Goal: Information Seeking & Learning: Find specific fact

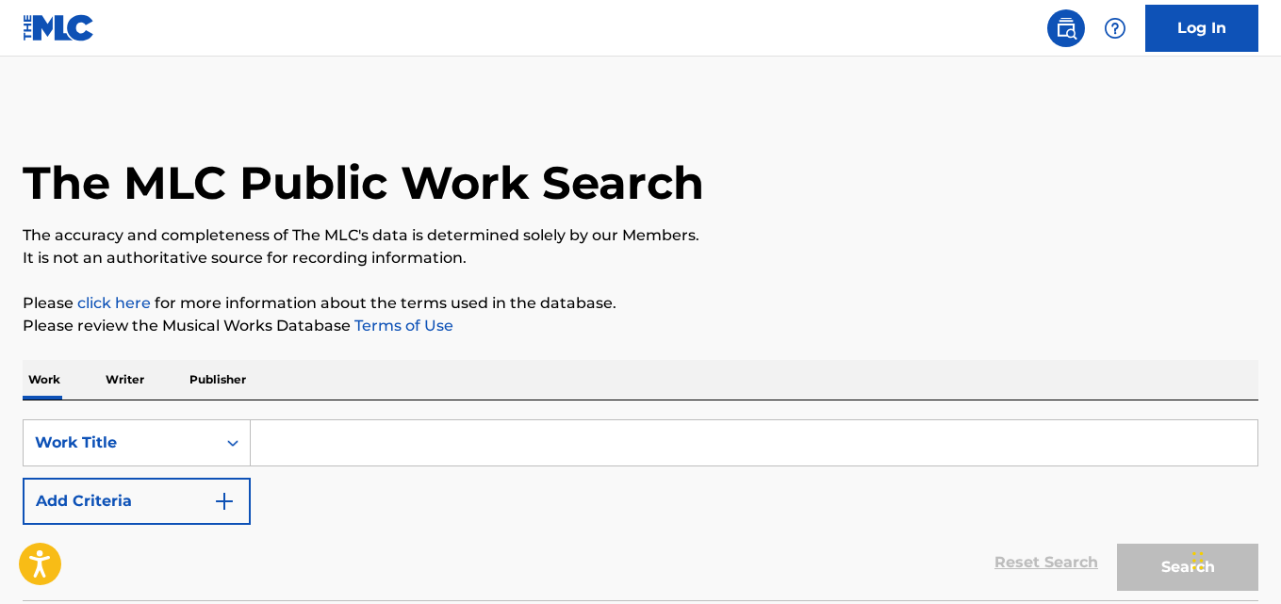
click at [515, 449] on input "Search Form" at bounding box center [754, 442] width 1006 height 45
paste input "Bless The Beasts And The Children"
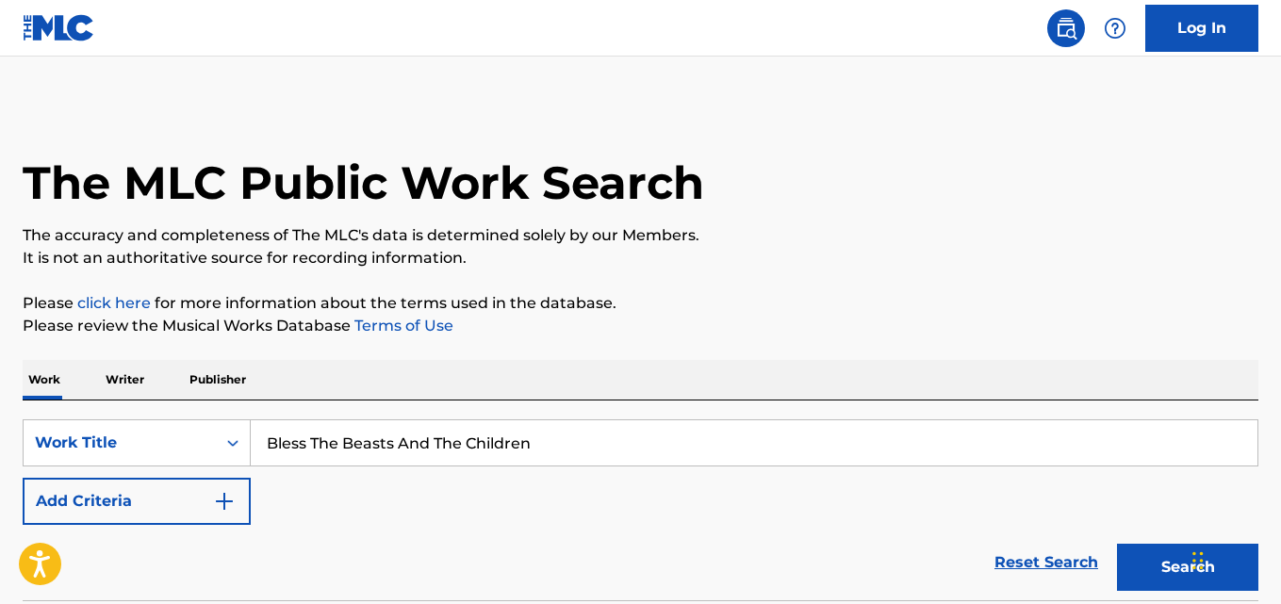
type input "Bless The Beasts And The Children"
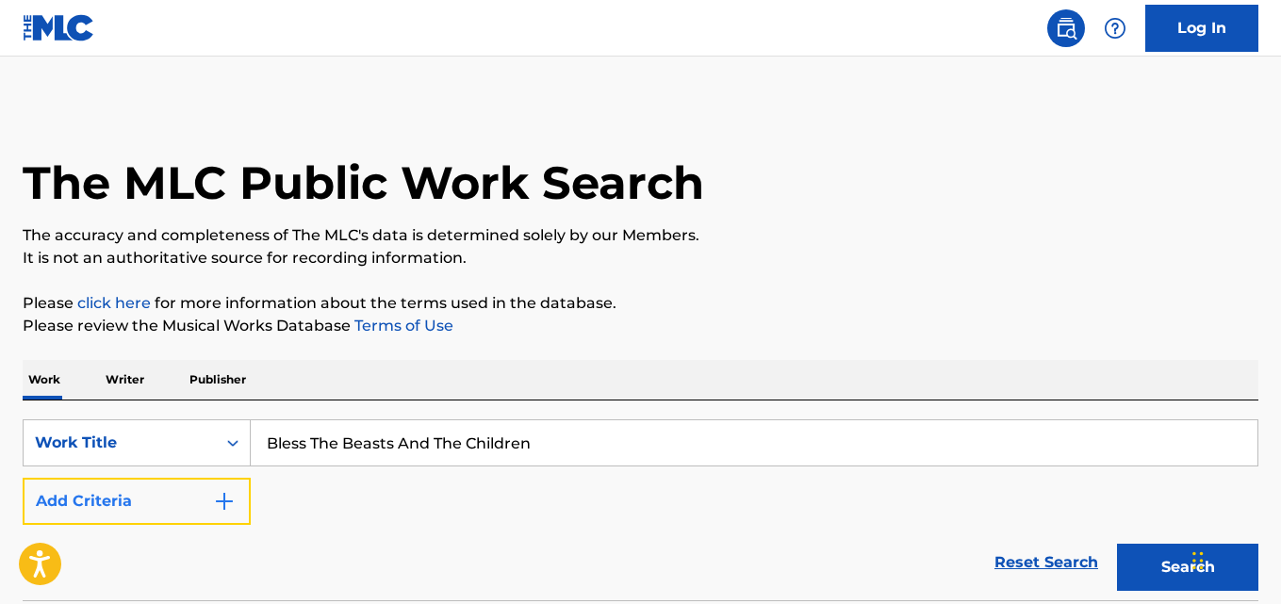
drag, startPoint x: 207, startPoint y: 493, endPoint x: 237, endPoint y: 493, distance: 30.2
click at [209, 493] on button "Add Criteria" at bounding box center [137, 501] width 228 height 47
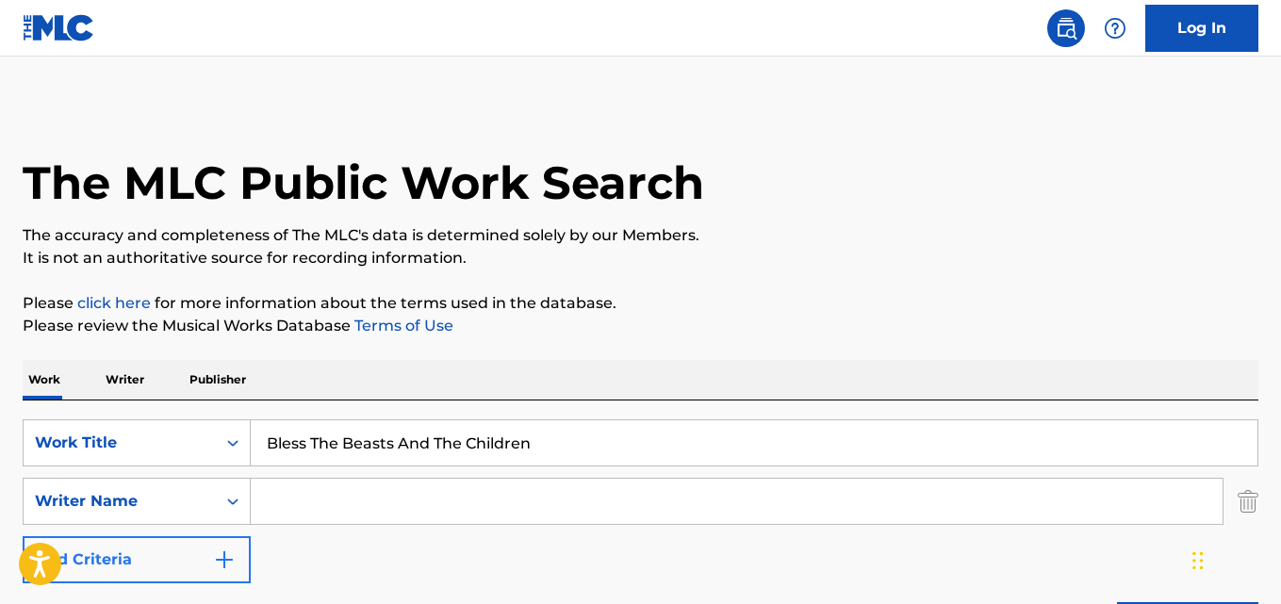
click at [329, 495] on input "Search Form" at bounding box center [737, 501] width 972 height 45
type input "Soft Background Music"
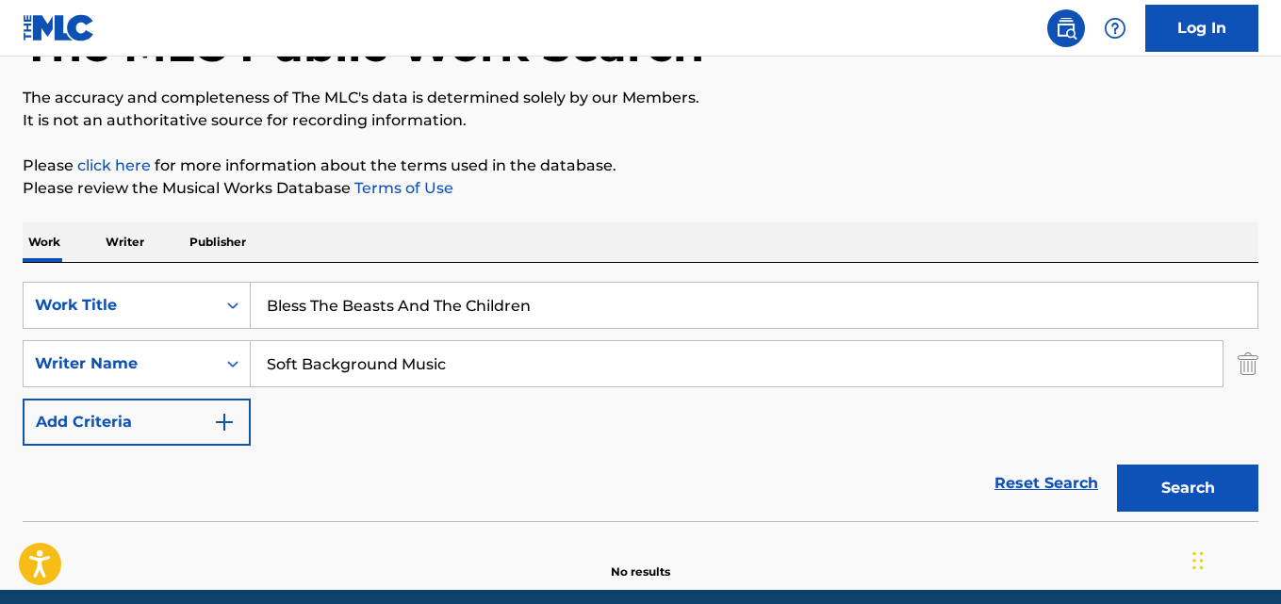
scroll to position [214, 0]
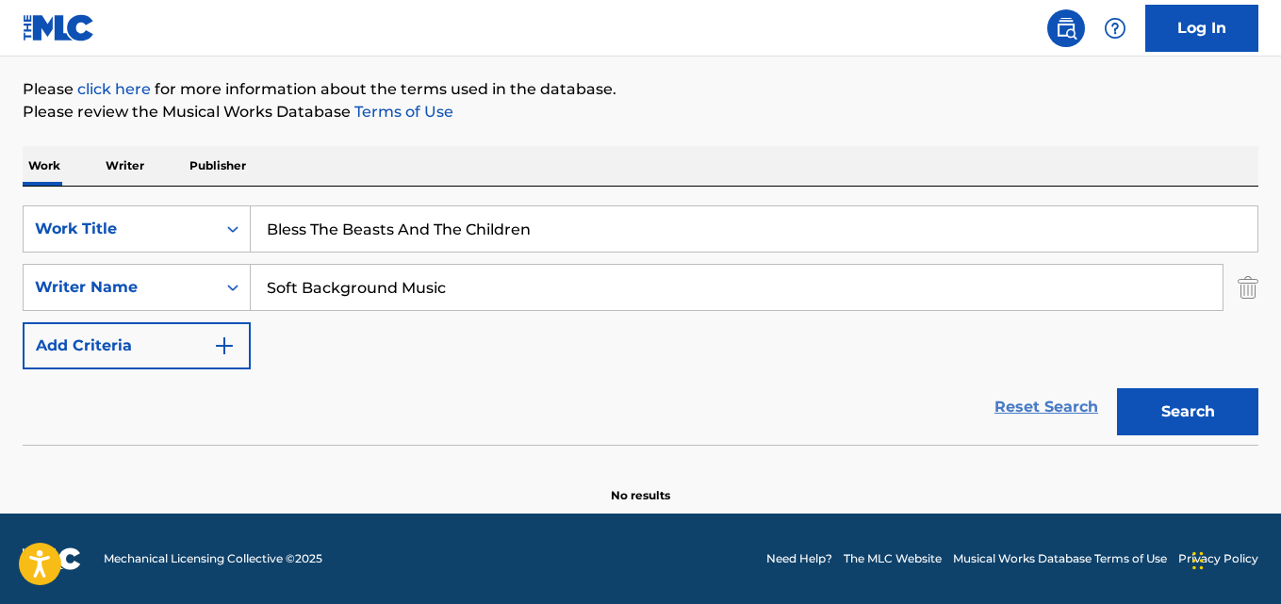
click at [1037, 412] on link "Reset Search" at bounding box center [1046, 406] width 123 height 41
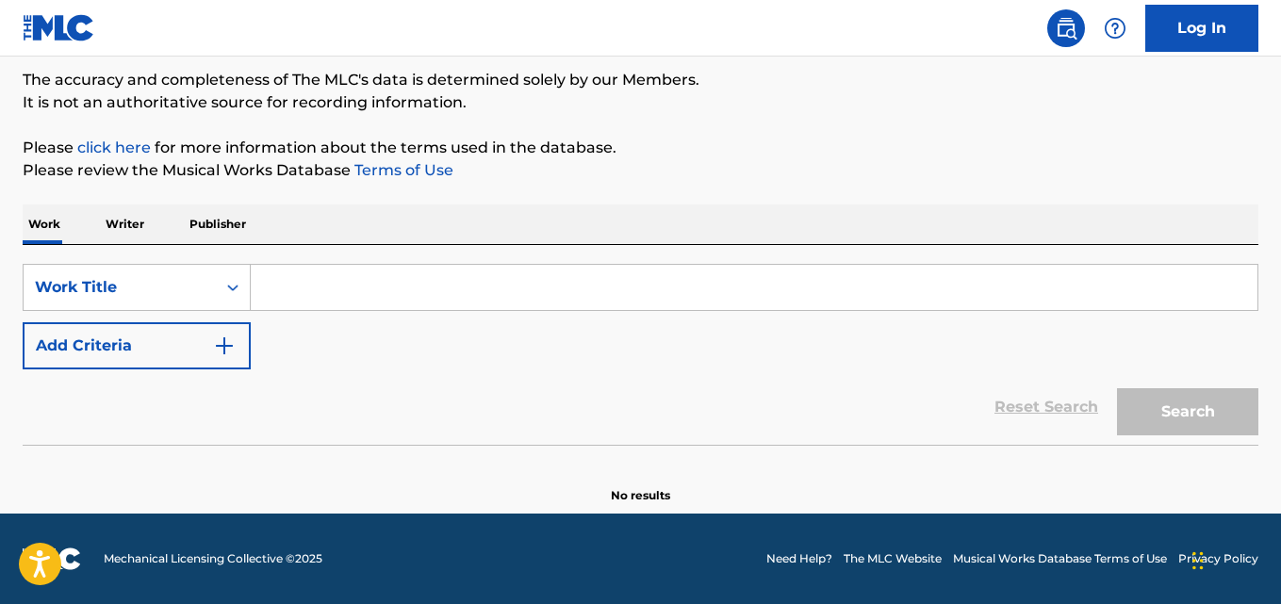
scroll to position [155, 0]
click at [940, 115] on div "The MLC Public Work Search The accuracy and completeness of The MLC's data is d…" at bounding box center [640, 226] width 1281 height 556
click at [804, 113] on p "It is not an authoritative source for recording information." at bounding box center [640, 102] width 1235 height 23
click at [793, 95] on p "It is not an authoritative source for recording information." at bounding box center [640, 102] width 1235 height 23
drag, startPoint x: 758, startPoint y: 64, endPoint x: 812, endPoint y: 90, distance: 60.3
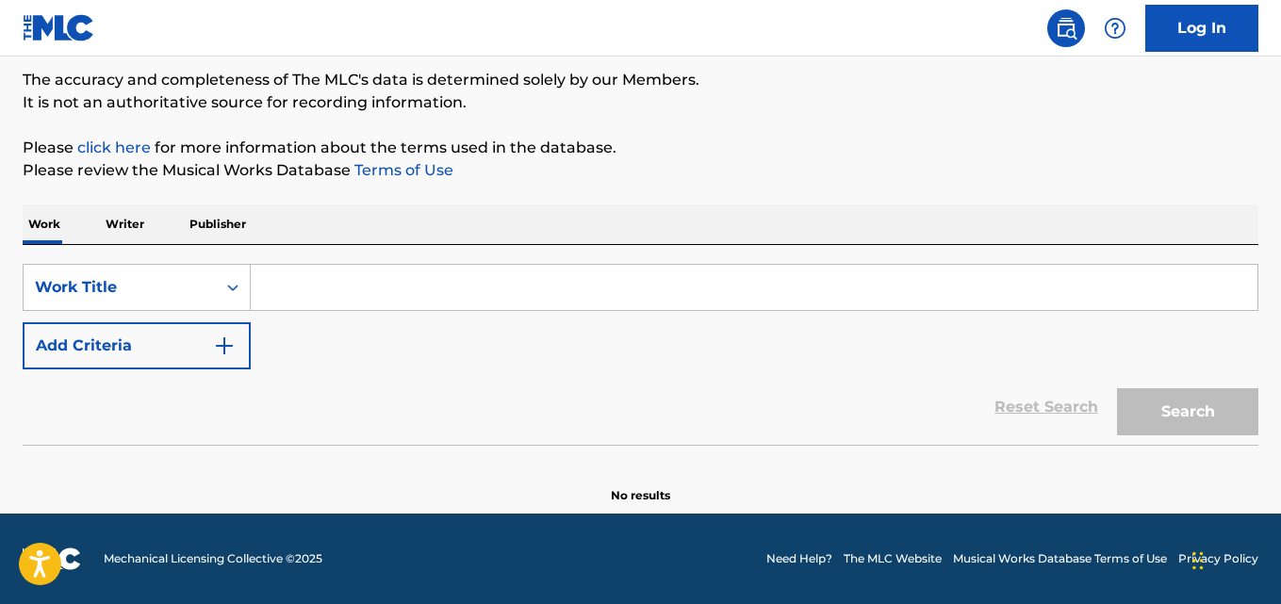
click at [790, 76] on div "The MLC Public Work Search The accuracy and completeness of The MLC's data is d…" at bounding box center [640, 226] width 1281 height 556
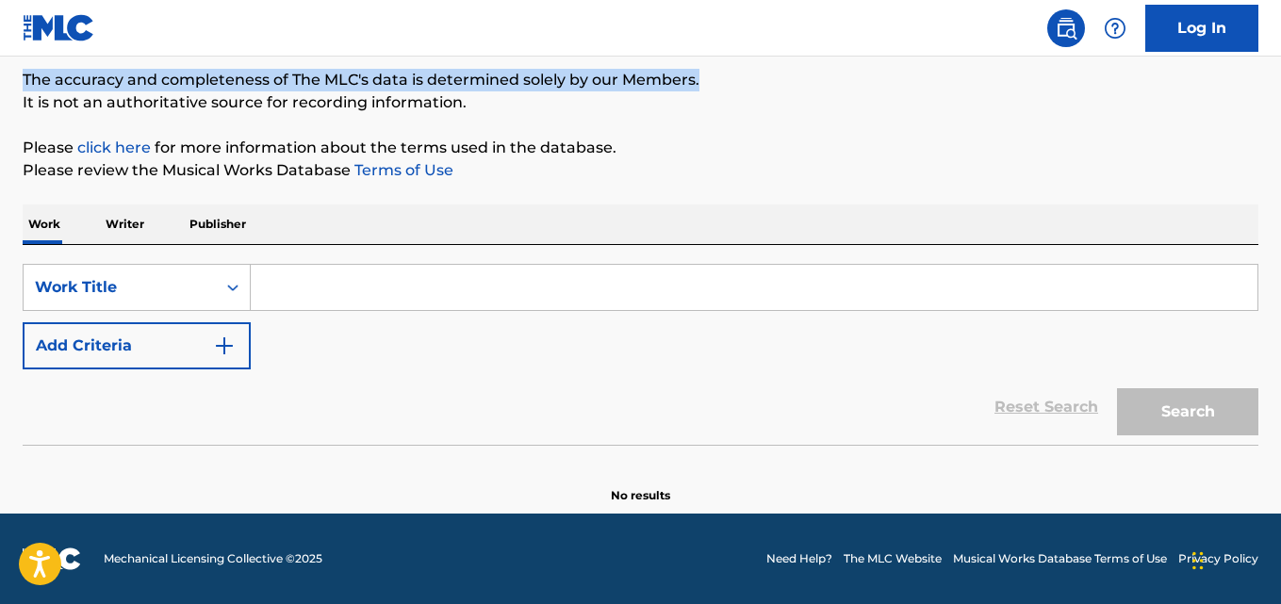
click at [812, 90] on p "The accuracy and completeness of The MLC's data is determined solely by our Mem…" at bounding box center [640, 80] width 1235 height 23
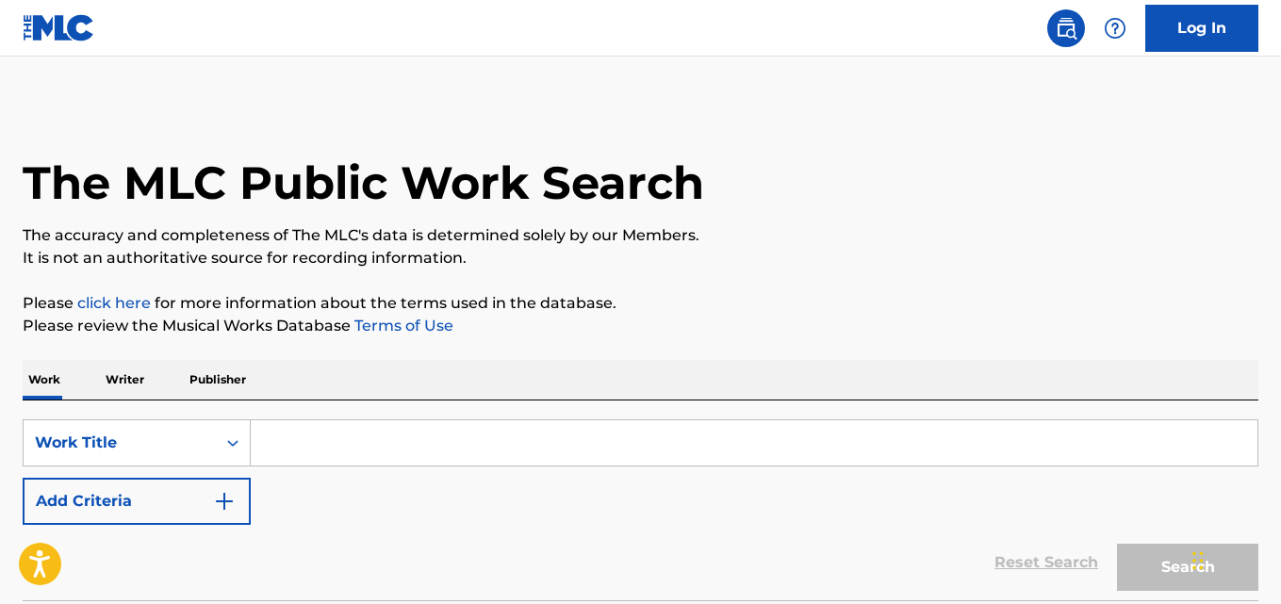
scroll to position [15, 0]
click at [342, 453] on input "Search Form" at bounding box center [754, 442] width 1006 height 45
paste input "Yamim Meshunim"
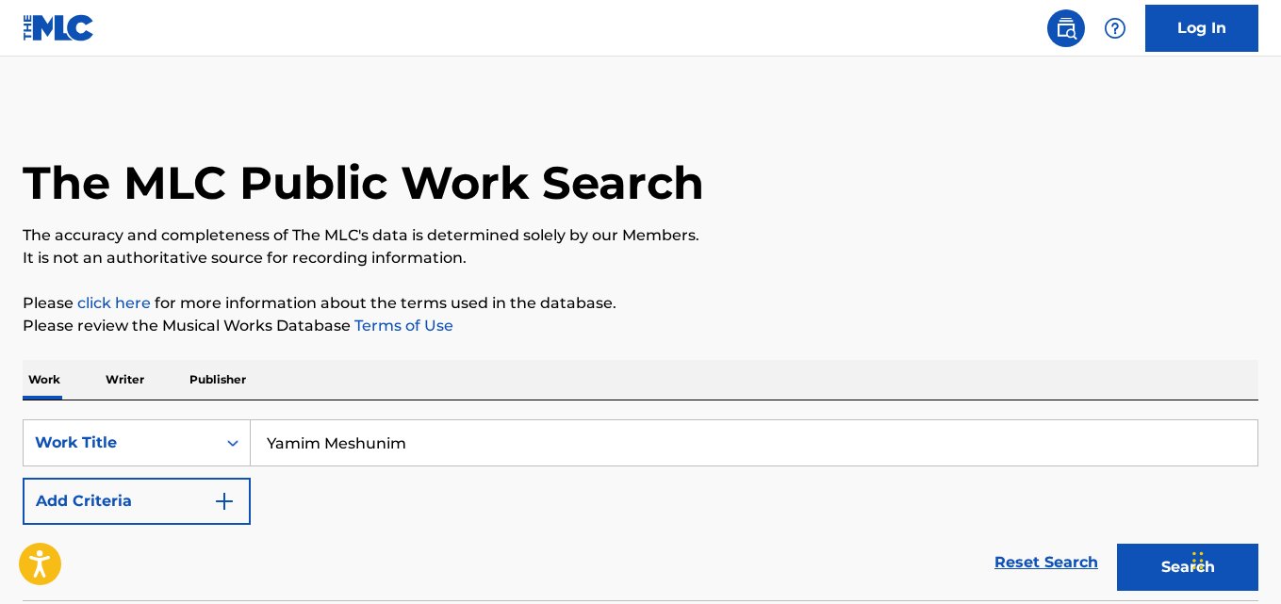
type input "Yamim Meshunim"
click at [203, 473] on div "SearchWithCriteria574e7f28-9d9f-4456-aaf3-669a577116a4 Work Title Yamim Meshuni…" at bounding box center [640, 472] width 1235 height 106
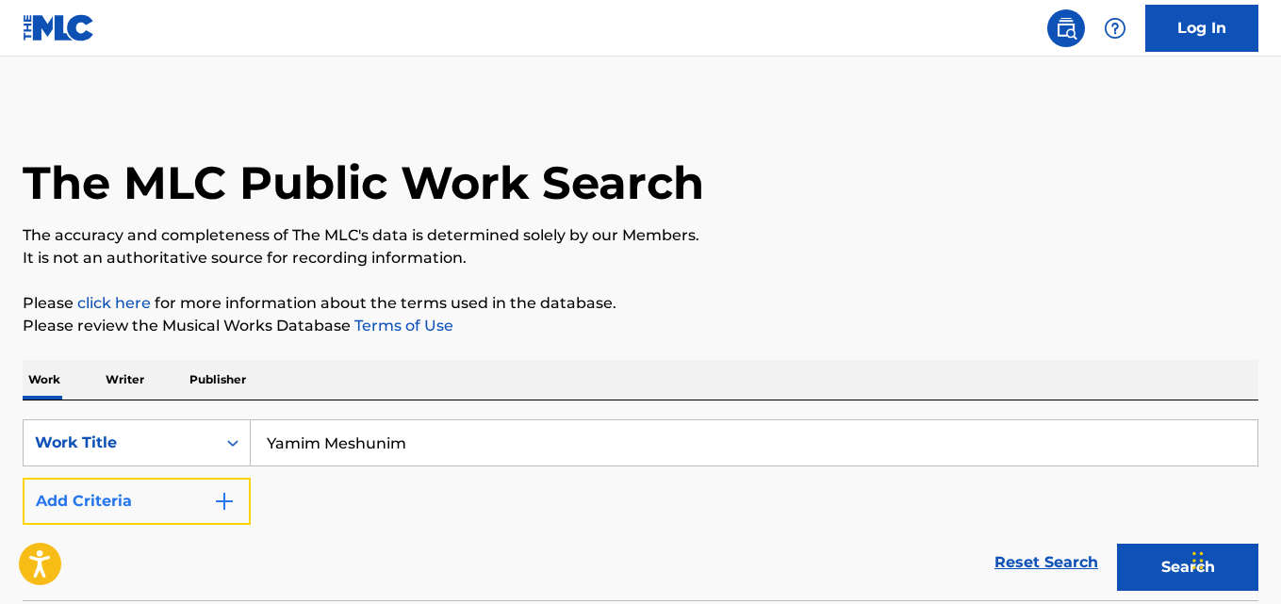
click at [199, 490] on button "Add Criteria" at bounding box center [137, 501] width 228 height 47
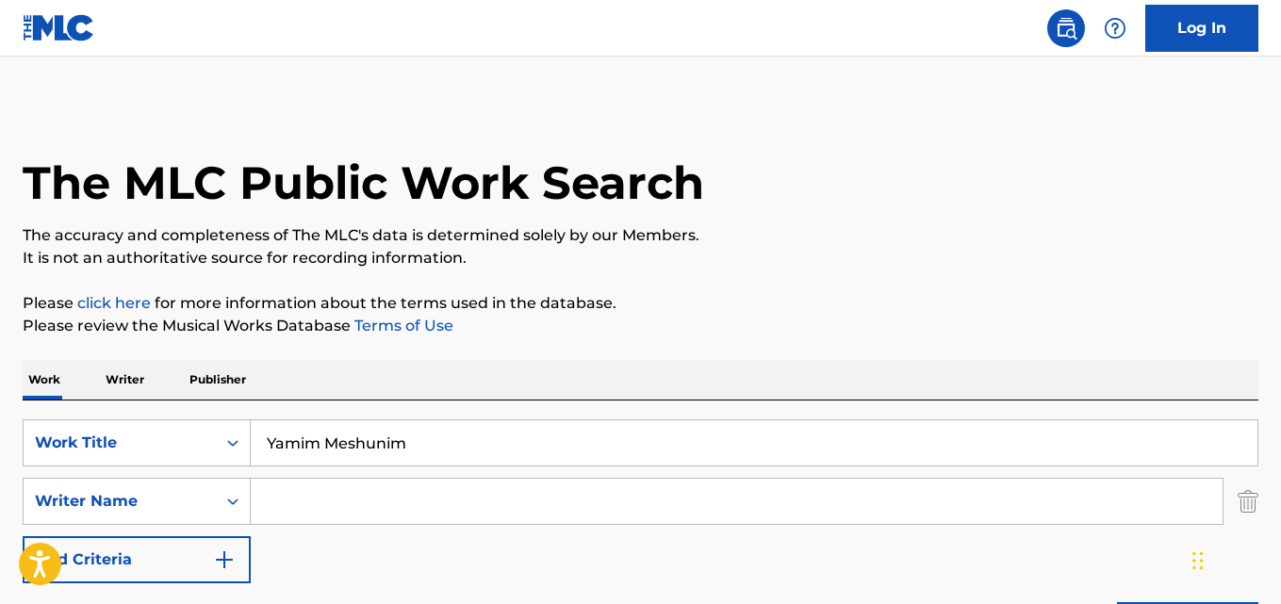
click at [337, 490] on input "Search Form" at bounding box center [737, 501] width 972 height 45
paste input "Violet Vision"
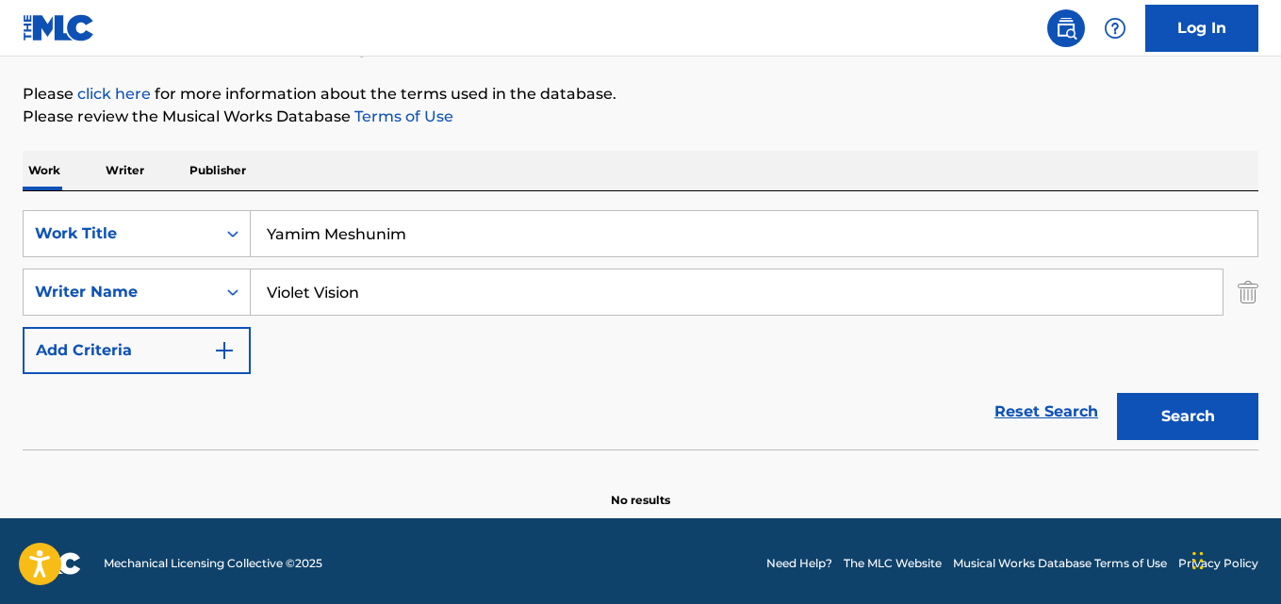
scroll to position [214, 0]
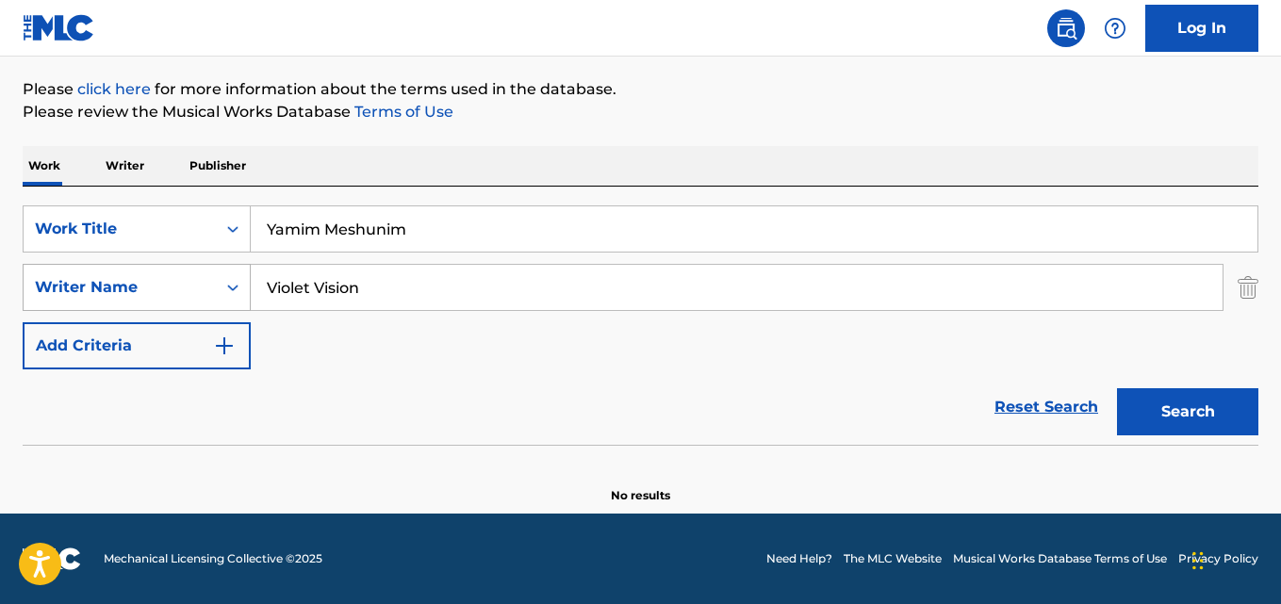
drag, startPoint x: 175, startPoint y: 306, endPoint x: 153, endPoint y: 308, distance: 22.7
click at [153, 308] on div "SearchWithCriteriaf7f96c09-68df-43fe-af24-1fb9968892f4 Writer Name Violet Vision" at bounding box center [640, 287] width 1235 height 47
paste input "Terry Pois"
type input "Terry Poison"
click at [1117, 388] on button "Search" at bounding box center [1187, 411] width 141 height 47
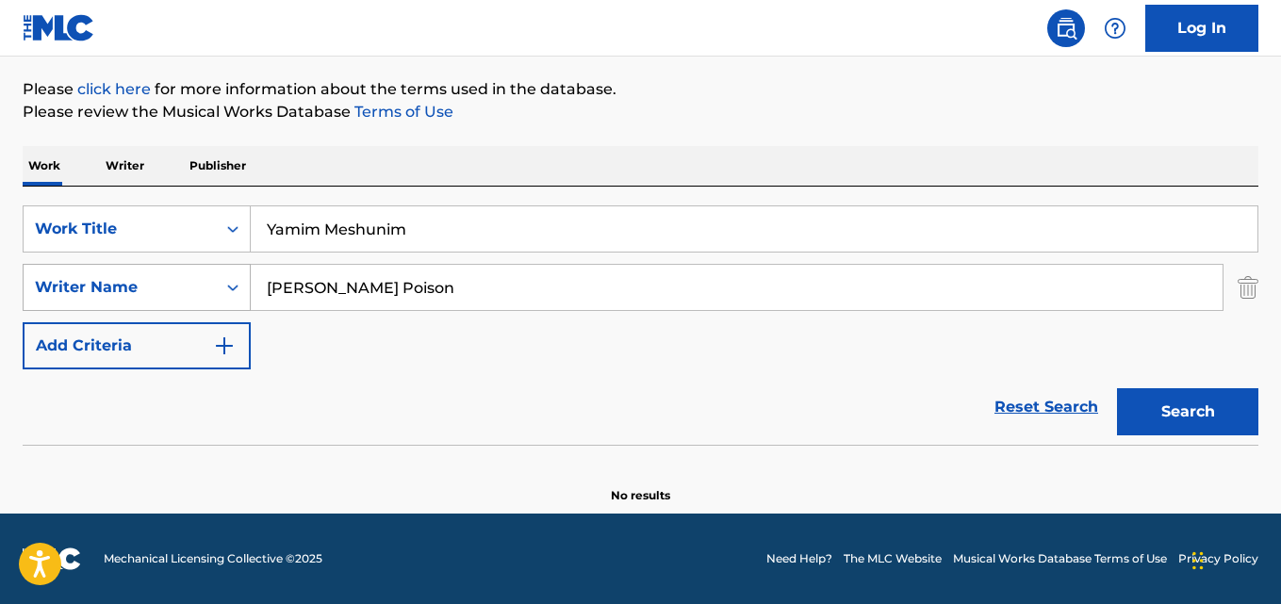
drag, startPoint x: 458, startPoint y: 240, endPoint x: 204, endPoint y: 264, distance: 254.6
click at [204, 264] on div "SearchWithCriteria574e7f28-9d9f-4456-aaf3-669a577116a4 Work Title Yamim Meshuni…" at bounding box center [640, 287] width 1235 height 164
paste input "All You Need Is Love"
type input "All You Need Is Love"
drag, startPoint x: 407, startPoint y: 306, endPoint x: 94, endPoint y: 306, distance: 312.9
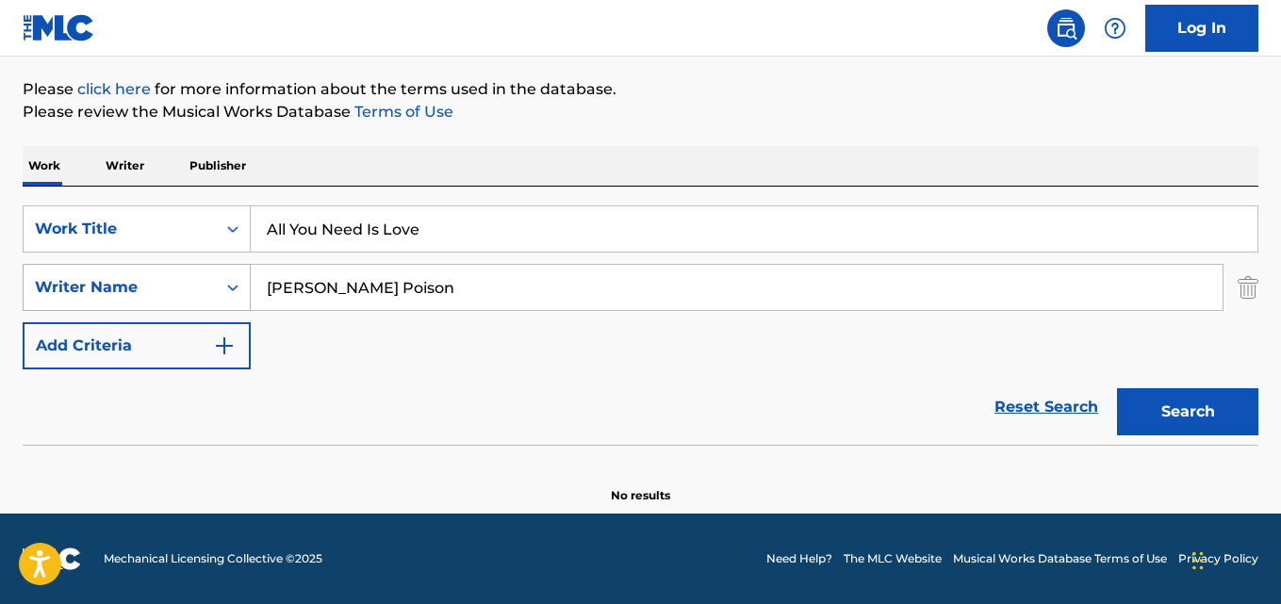
click at [94, 306] on div "SearchWithCriteriaf7f96c09-68df-43fe-af24-1fb9968892f4 Writer Name Terry Poison" at bounding box center [640, 287] width 1235 height 47
paste input "Willy Chirino"
drag, startPoint x: 310, startPoint y: 287, endPoint x: 144, endPoint y: 285, distance: 165.9
click at [144, 285] on div "SearchWithCriteriaf7f96c09-68df-43fe-af24-1fb9968892f4 Writer Name Willy Chirino" at bounding box center [640, 287] width 1235 height 47
click at [1117, 388] on button "Search" at bounding box center [1187, 411] width 141 height 47
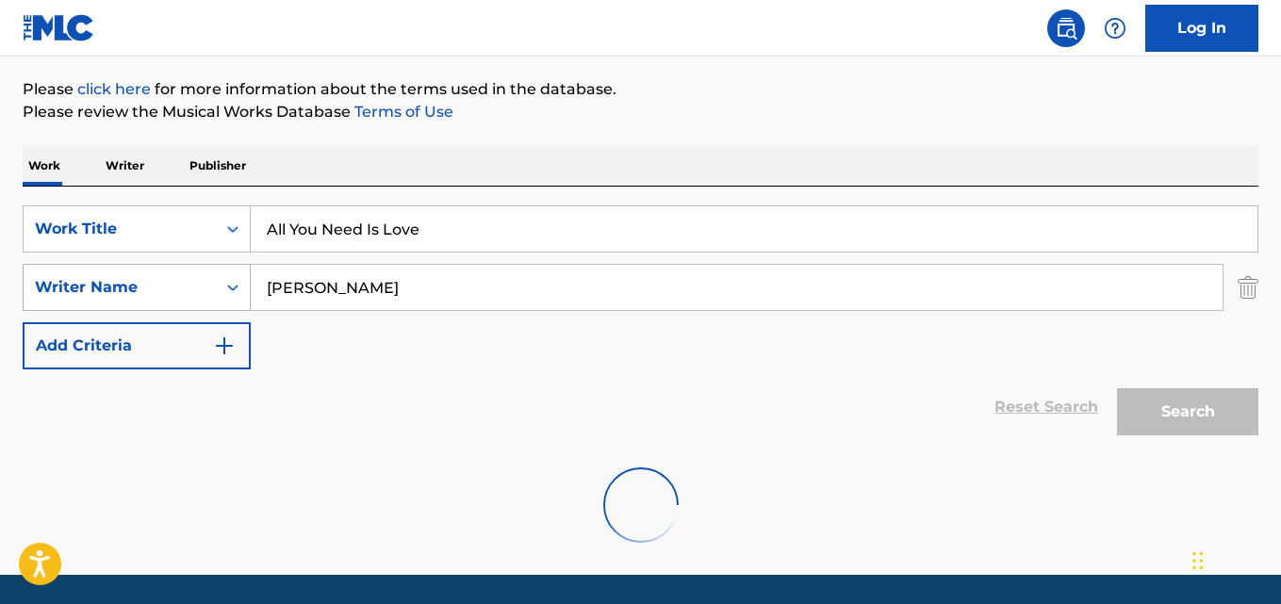
drag, startPoint x: 350, startPoint y: 279, endPoint x: 136, endPoint y: 279, distance: 213.9
click at [136, 279] on div "SearchWithCriteriaf7f96c09-68df-43fe-af24-1fb9968892f4 Writer Name Chirino" at bounding box center [640, 287] width 1235 height 47
paste input "Black Dada"
type input "Black Dada"
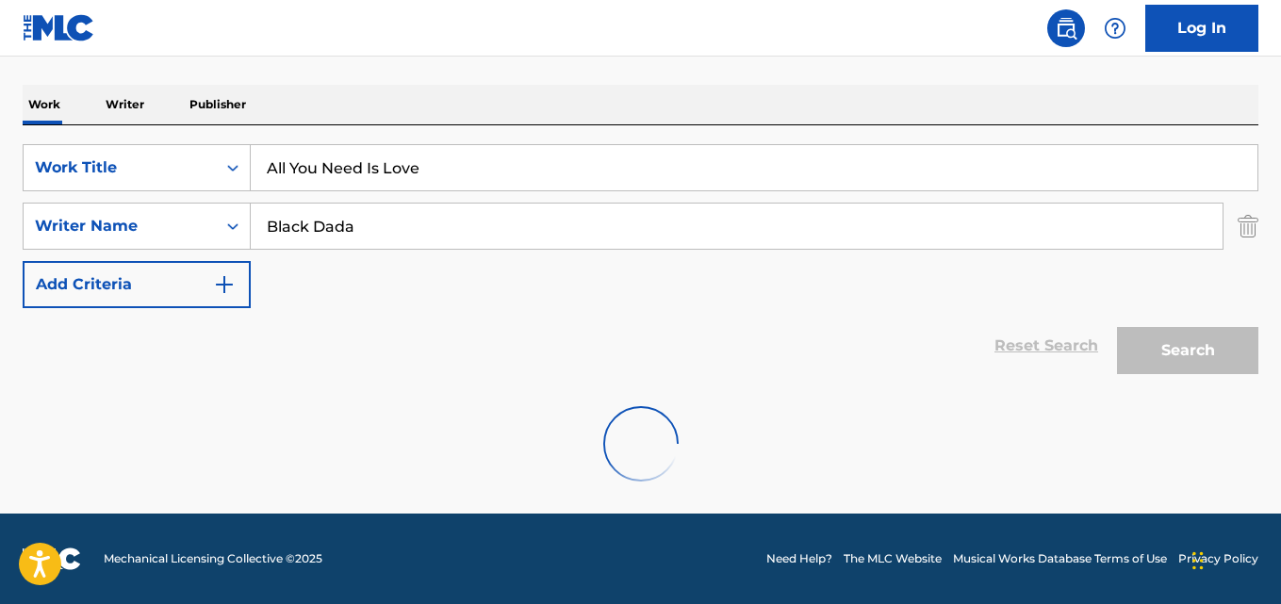
drag, startPoint x: 397, startPoint y: 231, endPoint x: 268, endPoint y: 234, distance: 129.1
click at [268, 234] on input "Black Dada" at bounding box center [737, 226] width 972 height 45
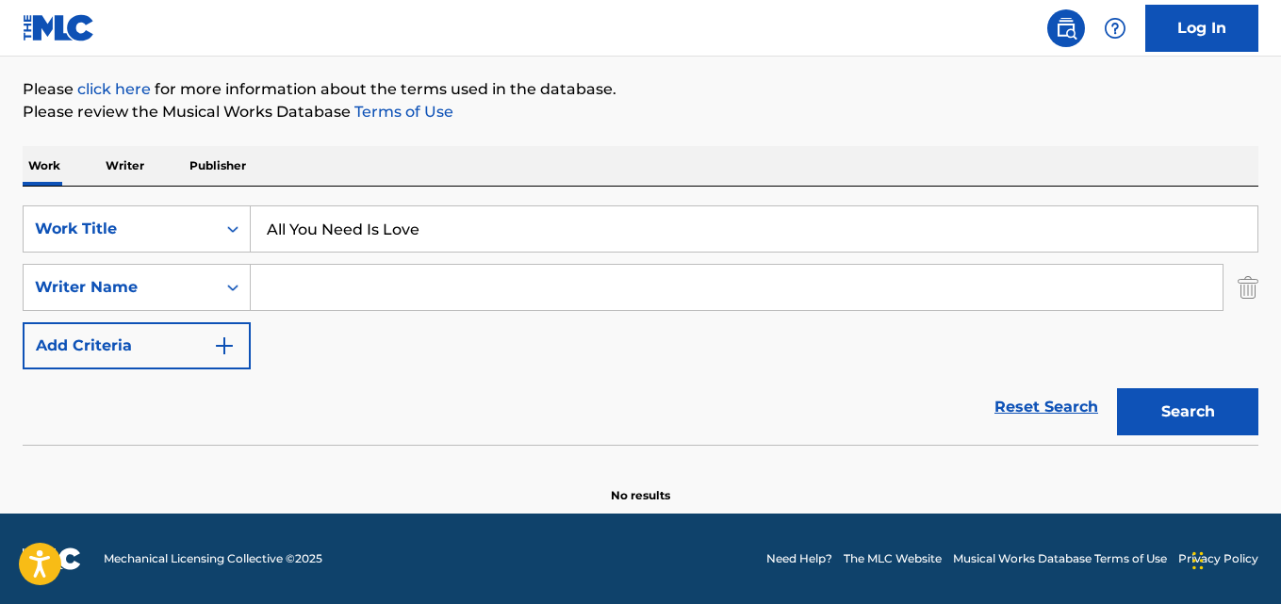
scroll to position [214, 0]
click at [376, 271] on input "Search Form" at bounding box center [737, 287] width 972 height 45
paste input "Chirino"
type input "Chirino"
click at [1117, 388] on button "Search" at bounding box center [1187, 411] width 141 height 47
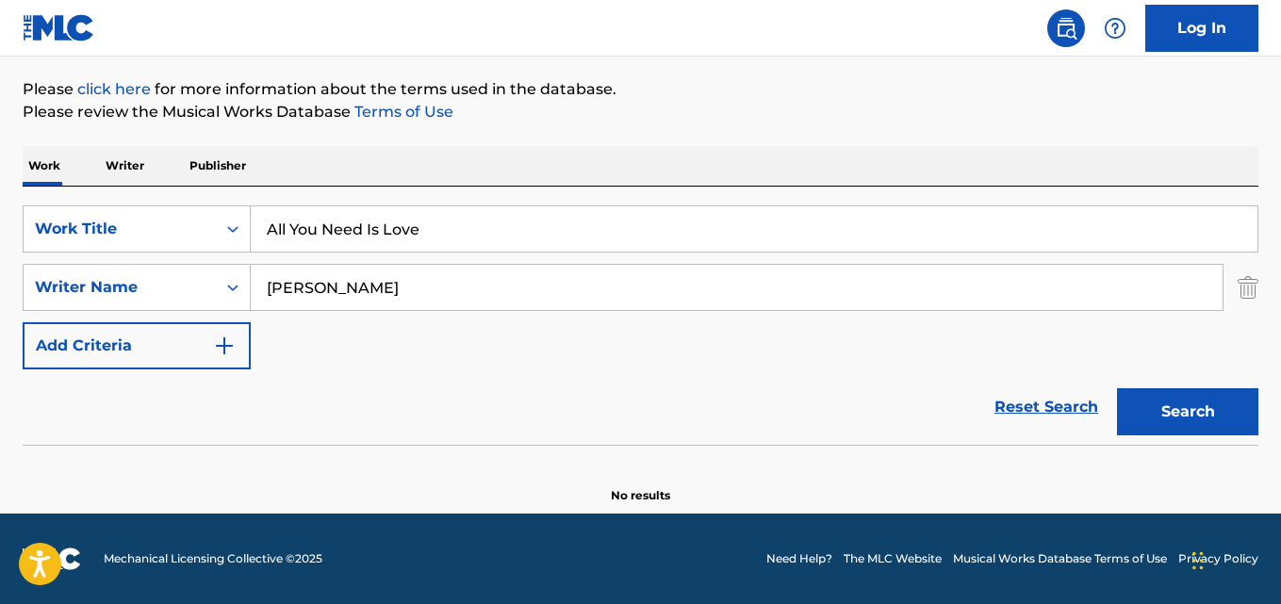
click at [474, 382] on div "Reset Search Search" at bounding box center [640, 406] width 1235 height 75
drag, startPoint x: 216, startPoint y: 313, endPoint x: 194, endPoint y: 315, distance: 21.8
click at [194, 315] on div "SearchWithCriteria574e7f28-9d9f-4456-aaf3-669a577116a4 Work Title All You Need …" at bounding box center [640, 287] width 1235 height 164
click at [1117, 388] on button "Search" at bounding box center [1187, 411] width 141 height 47
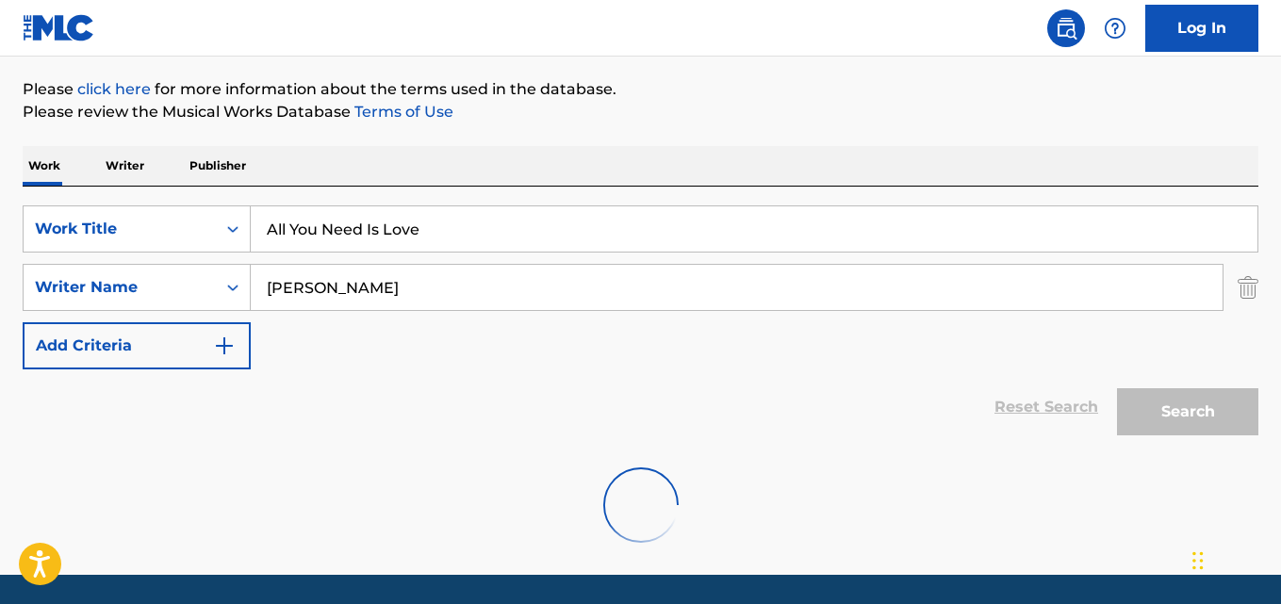
click at [530, 298] on input "Chirino" at bounding box center [737, 287] width 972 height 45
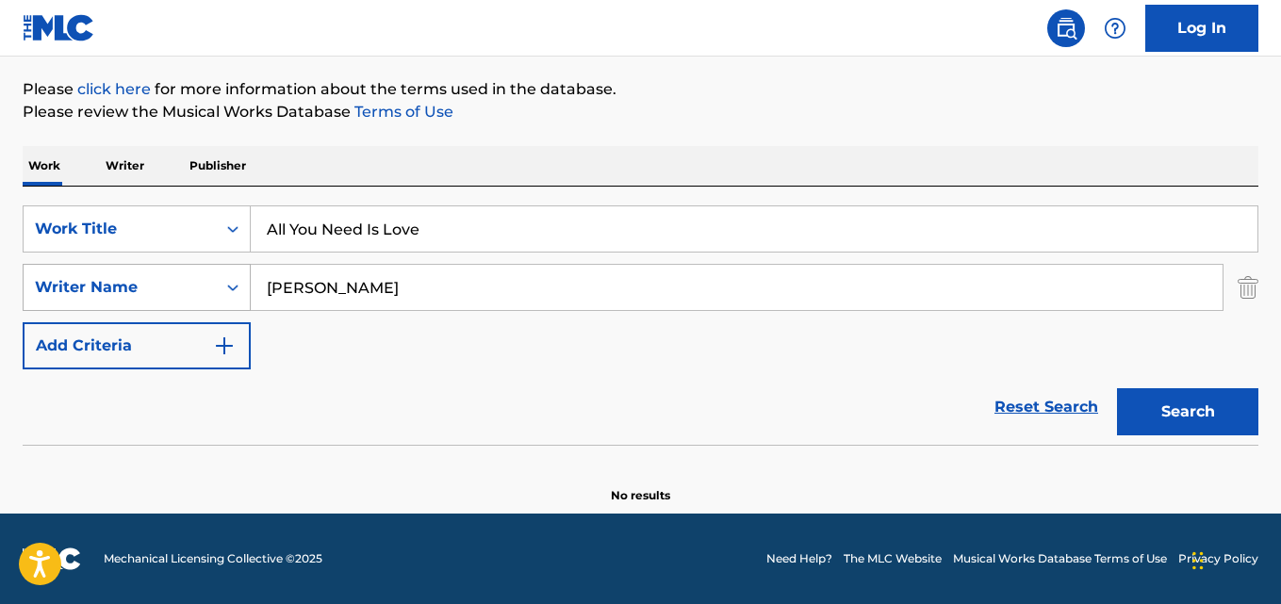
drag, startPoint x: 520, startPoint y: 237, endPoint x: 124, endPoint y: 267, distance: 396.9
click at [124, 267] on div "SearchWithCriteria574e7f28-9d9f-4456-aaf3-669a577116a4 Work Title All You Need …" at bounding box center [640, 287] width 1235 height 164
paste input "Xerxes"
type input "Xerxes"
drag, startPoint x: 354, startPoint y: 292, endPoint x: 96, endPoint y: 330, distance: 260.9
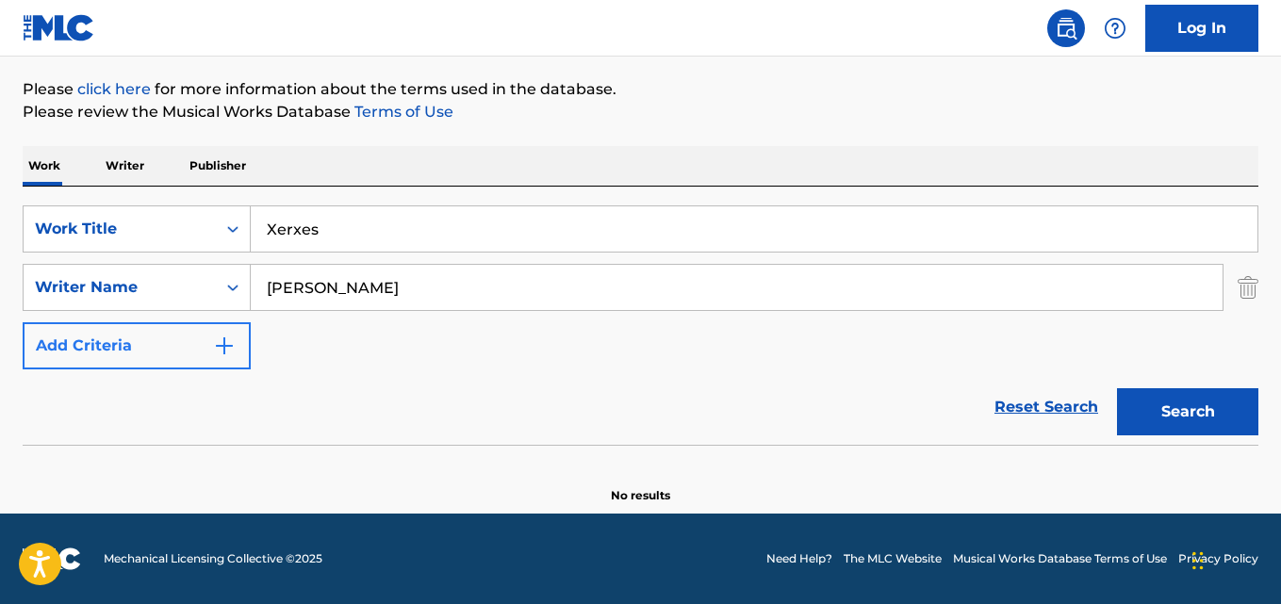
click at [96, 330] on div "SearchWithCriteria574e7f28-9d9f-4456-aaf3-669a577116a4 Work Title Xerxes Search…" at bounding box center [640, 287] width 1235 height 164
paste input "Meditation Garden - 50 Relaxing Yoga Music Tracks"
type input "Meditation Garden - 50 Relaxing Yoga Music Tracks"
click at [1117, 388] on button "Search" at bounding box center [1187, 411] width 141 height 47
drag, startPoint x: 124, startPoint y: 246, endPoint x: 108, endPoint y: 246, distance: 16.0
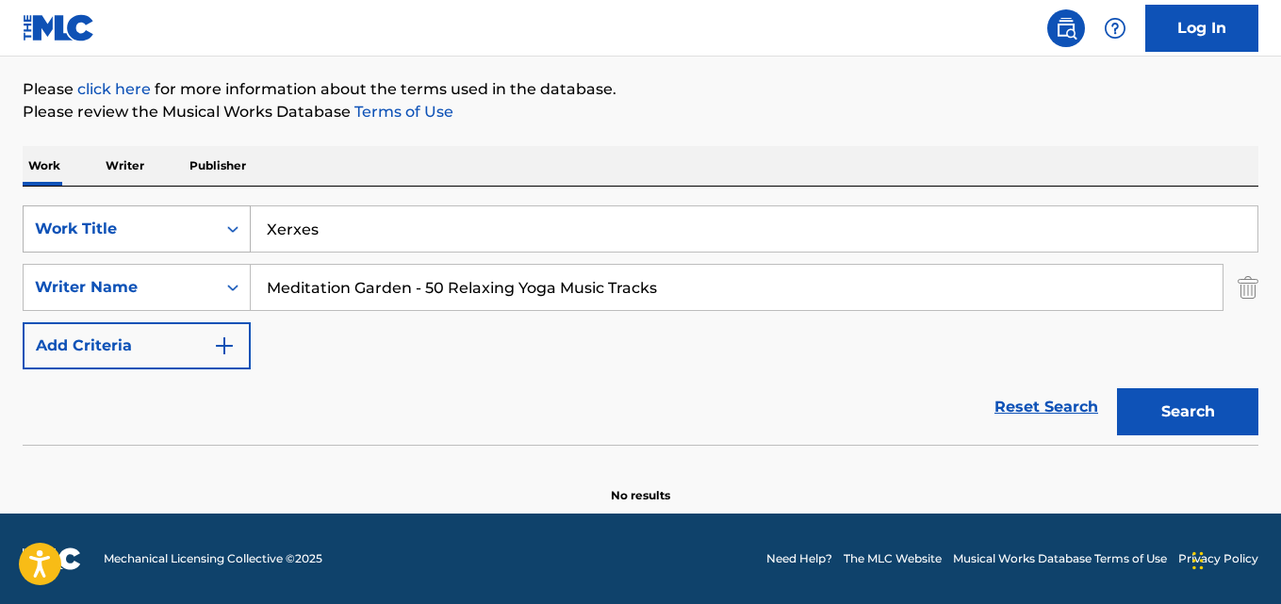
click at [108, 246] on div "SearchWithCriteria574e7f28-9d9f-4456-aaf3-669a577116a4 Work Title Xerxes" at bounding box center [640, 228] width 1235 height 47
paste input "Dance With Me"
type input "Dance With Me"
drag, startPoint x: 769, startPoint y: 257, endPoint x: 177, endPoint y: 278, distance: 592.1
click at [177, 278] on div "SearchWithCriteria574e7f28-9d9f-4456-aaf3-669a577116a4 Work Title Dance With Me…" at bounding box center [640, 287] width 1235 height 164
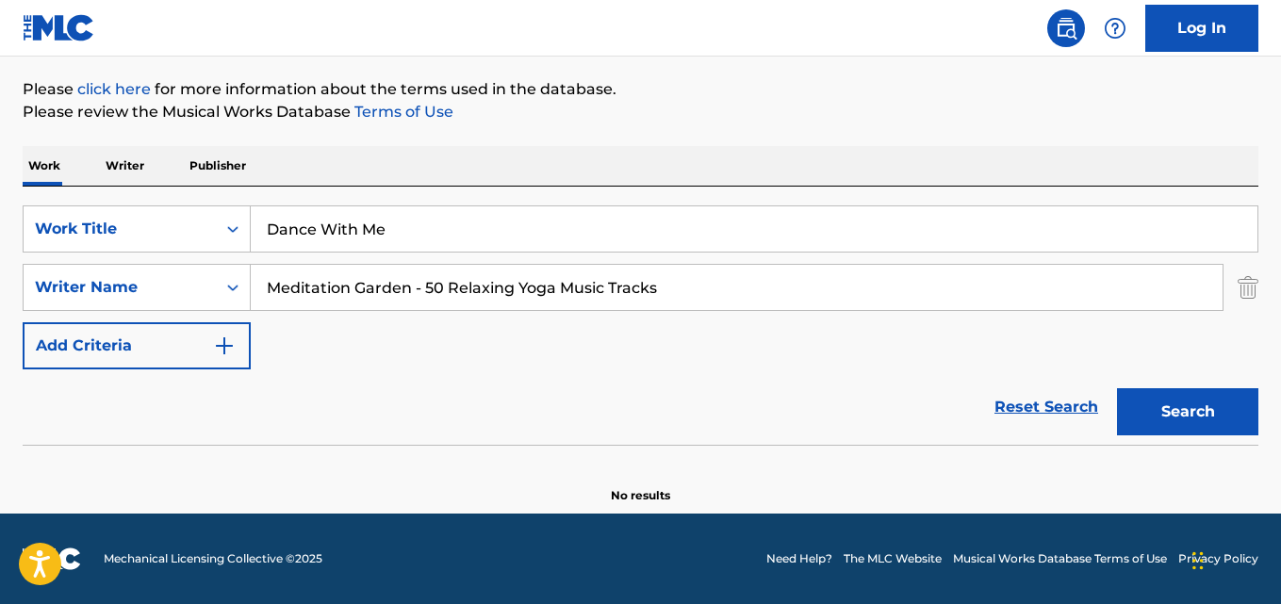
click at [707, 280] on input "Meditation Garden - 50 Relaxing Yoga Music Tracks" at bounding box center [737, 287] width 972 height 45
click at [534, 312] on div "SearchWithCriteria574e7f28-9d9f-4456-aaf3-669a577116a4 Work Title Dance With Me…" at bounding box center [640, 287] width 1235 height 164
drag, startPoint x: 711, startPoint y: 290, endPoint x: 133, endPoint y: 293, distance: 578.6
click at [133, 293] on div "SearchWithCriteriaf7f96c09-68df-43fe-af24-1fb9968892f4 Writer Name Meditation G…" at bounding box center [640, 287] width 1235 height 47
paste input "Vibe Squad"
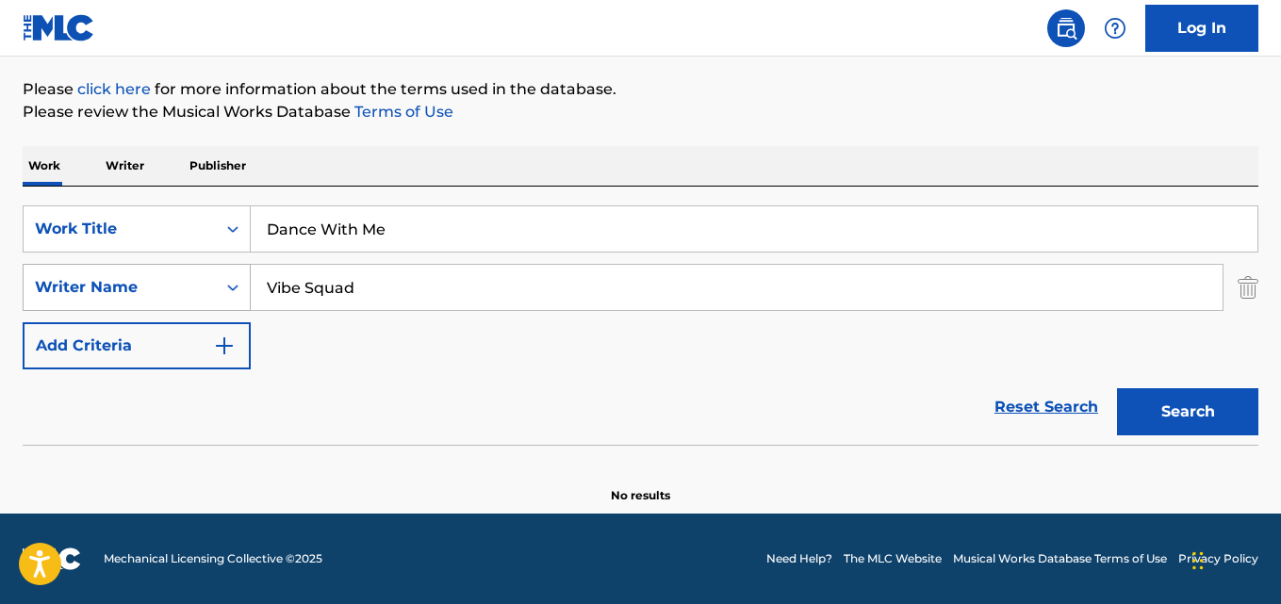
click at [1117, 388] on button "Search" at bounding box center [1187, 411] width 141 height 47
drag, startPoint x: 204, startPoint y: 286, endPoint x: 193, endPoint y: 286, distance: 10.4
click at [193, 286] on div "SearchWithCriteriaf7f96c09-68df-43fe-af24-1fb9968892f4 Writer Name Vibe Squad" at bounding box center [640, 287] width 1235 height 47
paste input "AMOAKO KELVIN"
type input "AMOAKO KELVIN"
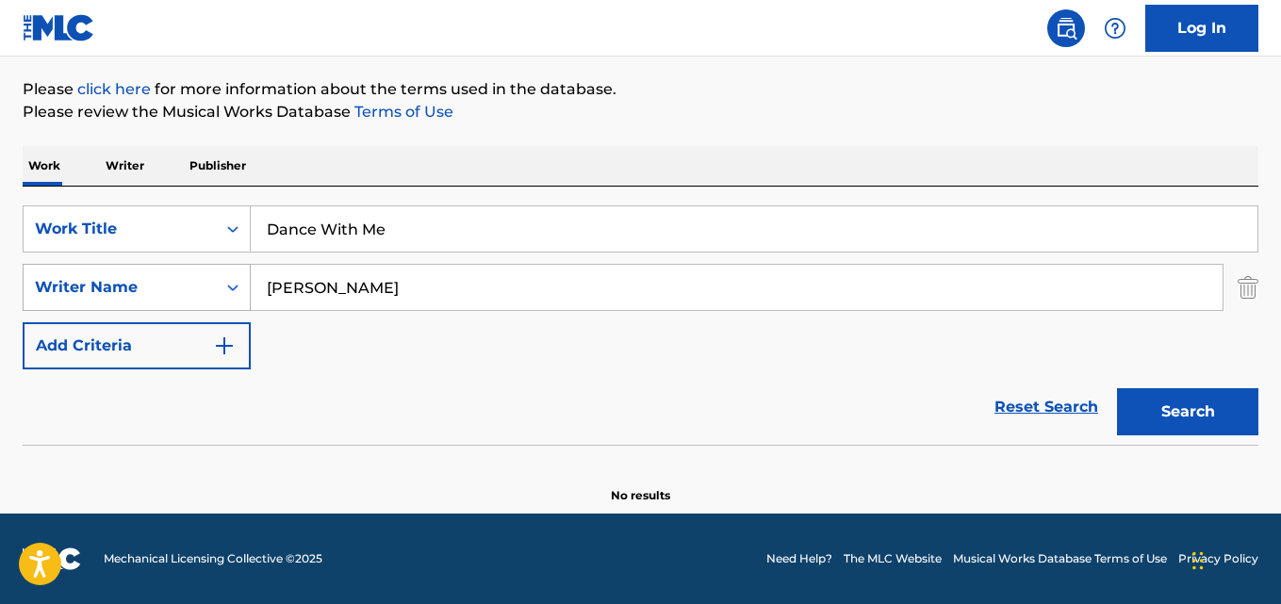
click at [1117, 388] on button "Search" at bounding box center [1187, 411] width 141 height 47
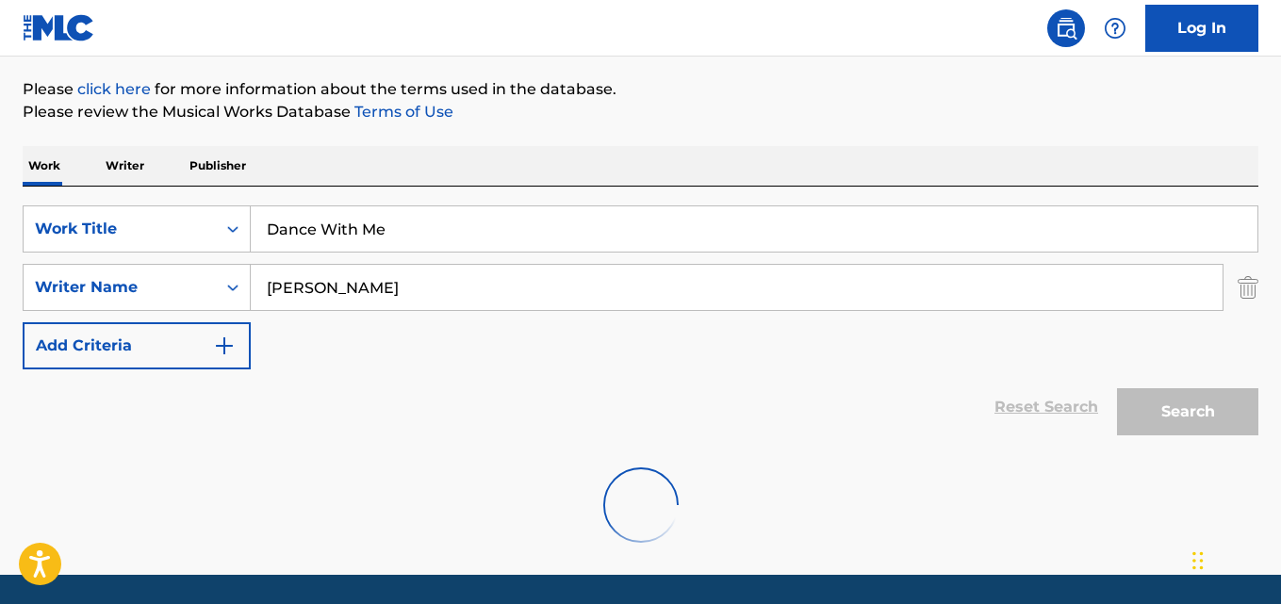
click at [723, 158] on div "Work Writer Publisher" at bounding box center [640, 166] width 1235 height 40
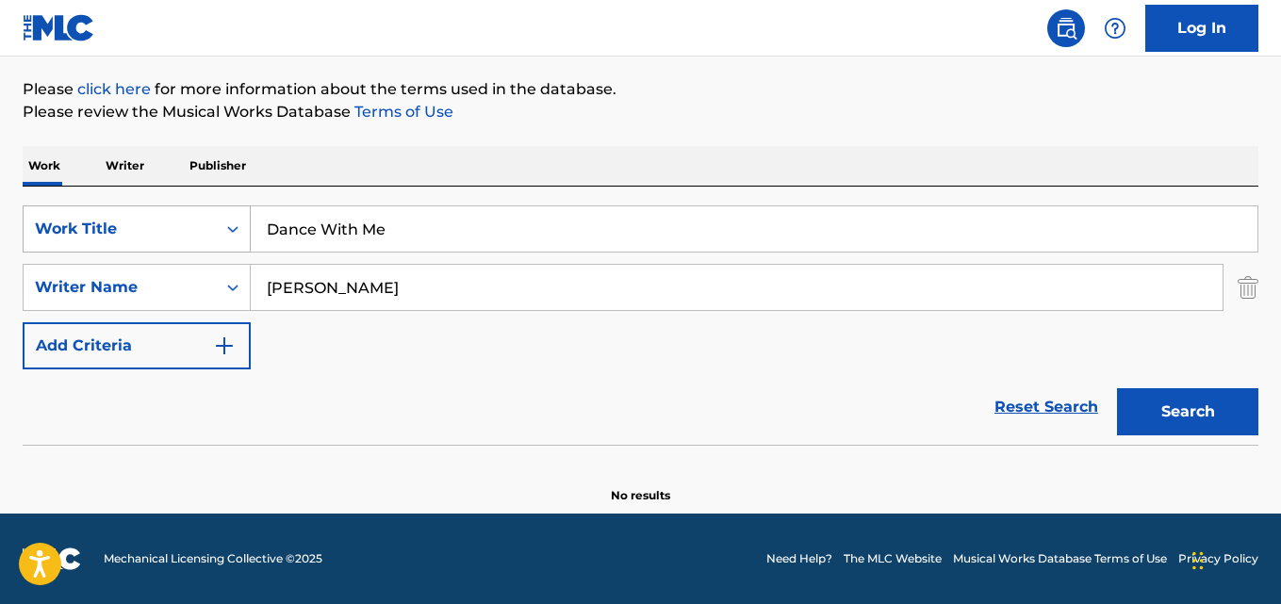
drag, startPoint x: 441, startPoint y: 212, endPoint x: 221, endPoint y: 238, distance: 221.1
click at [221, 238] on div "SearchWithCriteria574e7f28-9d9f-4456-aaf3-669a577116a4 Work Title Dance With Me" at bounding box center [640, 228] width 1235 height 47
paste input "on't Let The Fanny Pack Fool Ya"
type input "Don't Let The Fanny Pack Fool Ya"
drag, startPoint x: 437, startPoint y: 287, endPoint x: 141, endPoint y: 303, distance: 296.3
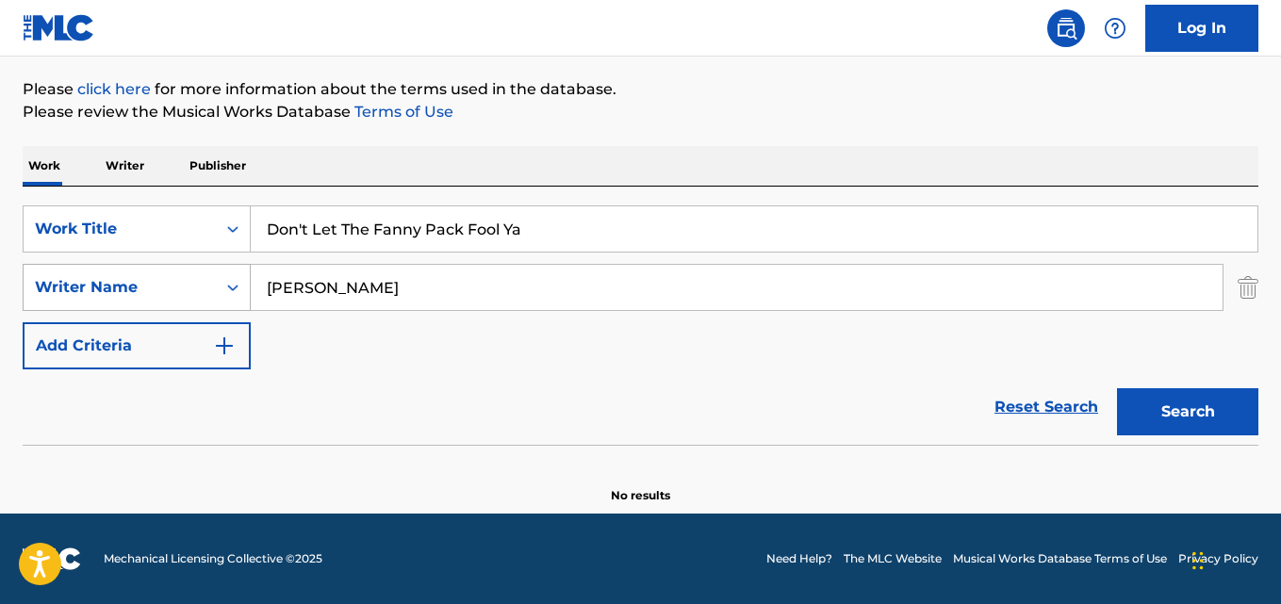
click at [141, 303] on div "SearchWithCriteriaf7f96c09-68df-43fe-af24-1fb9968892f4 Writer Name AMOAKO KELVIN" at bounding box center [640, 287] width 1235 height 47
paste input "I Capture Castle"
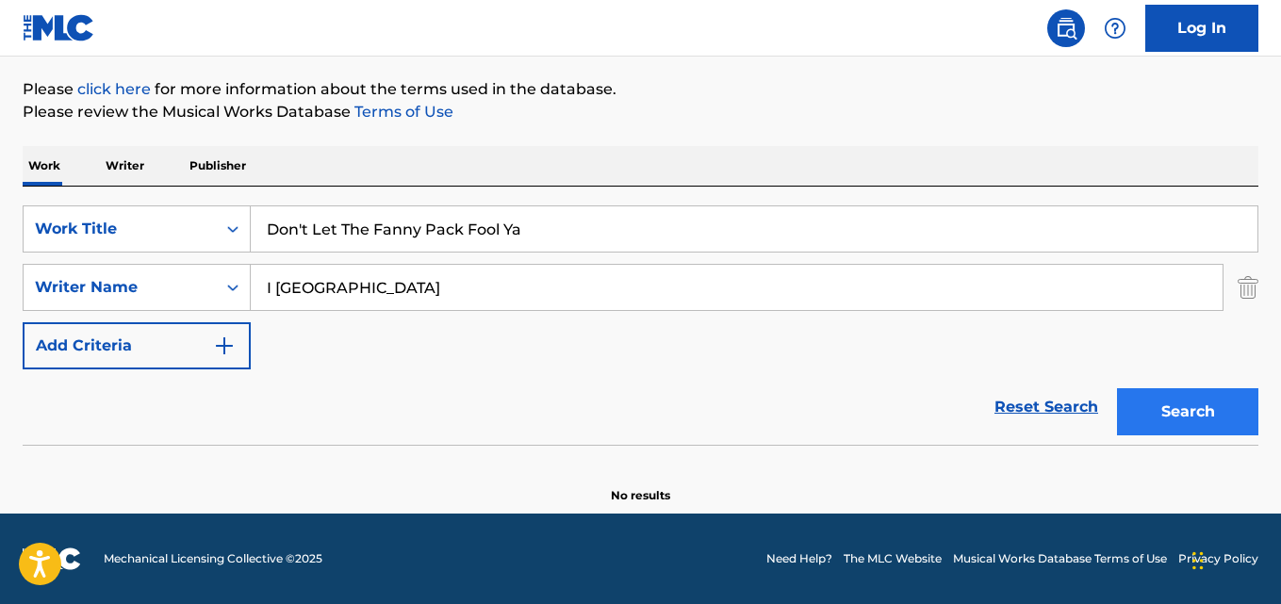
type input "I Capture Castle"
click at [1179, 400] on button "Search" at bounding box center [1187, 411] width 141 height 47
drag, startPoint x: 420, startPoint y: 295, endPoint x: 125, endPoint y: 319, distance: 295.9
click at [125, 319] on div "SearchWithCriteria574e7f28-9d9f-4456-aaf3-669a577116a4 Work Title Don't Let The…" at bounding box center [640, 287] width 1235 height 164
click at [1191, 398] on button "Search" at bounding box center [1187, 411] width 141 height 47
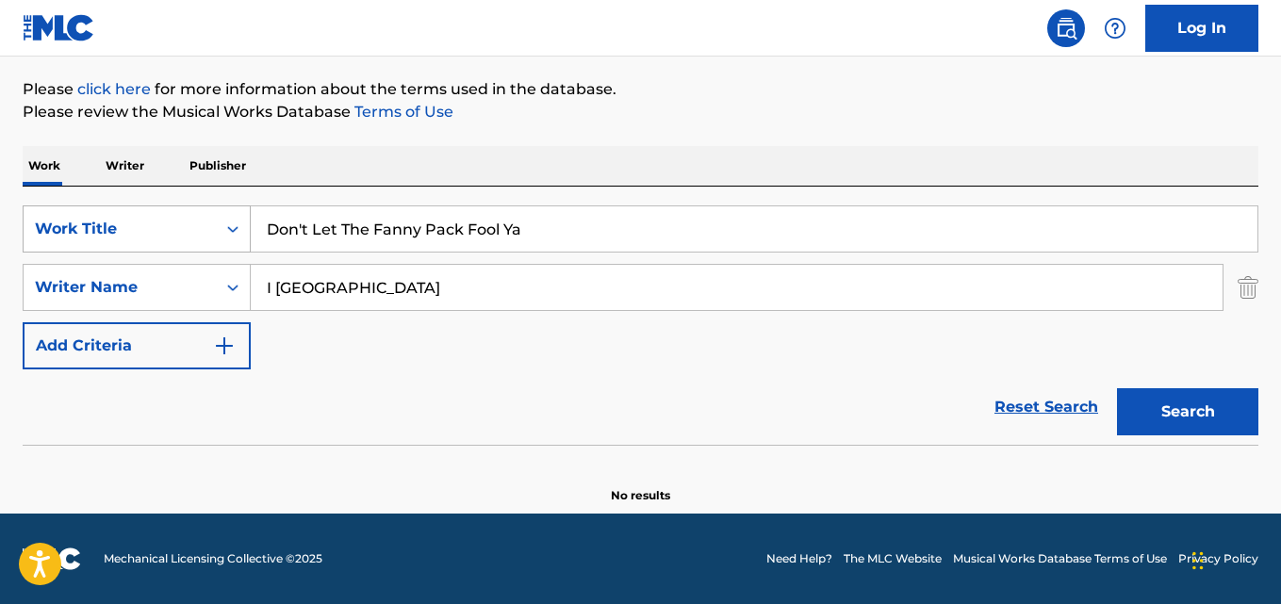
drag, startPoint x: 585, startPoint y: 246, endPoint x: 188, endPoint y: 246, distance: 396.7
click at [188, 246] on div "SearchWithCriteria574e7f28-9d9f-4456-aaf3-669a577116a4 Work Title Don't Let The…" at bounding box center [640, 228] width 1235 height 47
paste input "Worse"
type input "Worse"
drag, startPoint x: 433, startPoint y: 268, endPoint x: 162, endPoint y: 287, distance: 272.1
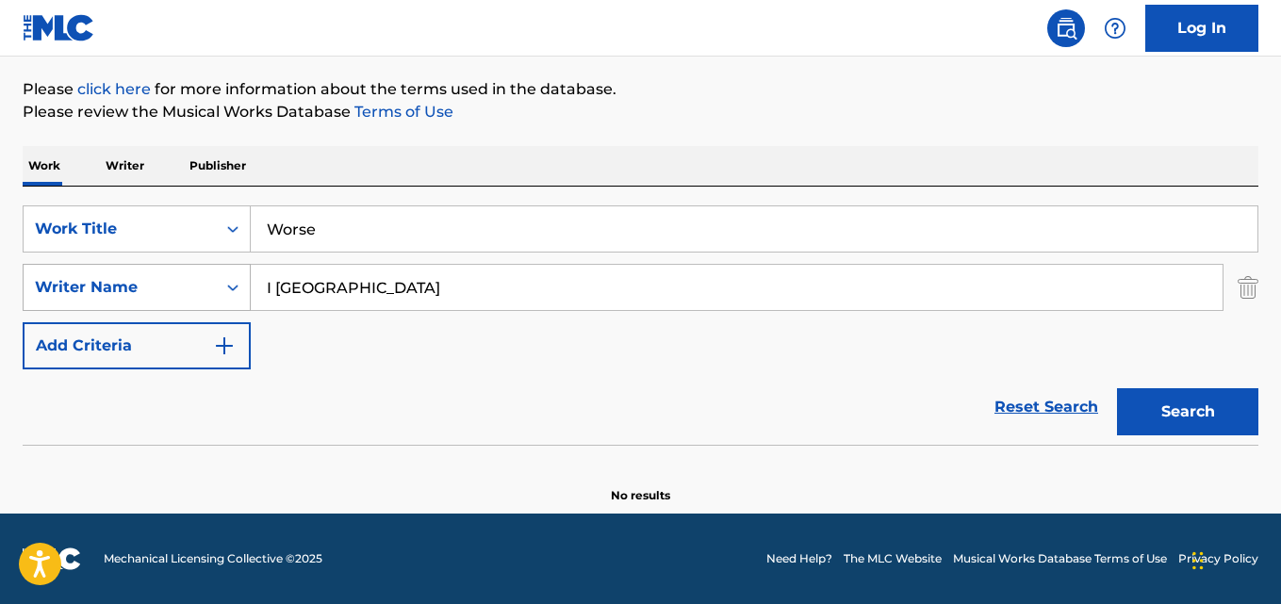
click at [162, 287] on div "SearchWithCriteriaf7f96c09-68df-43fe-af24-1fb9968892f4 Writer Name I Capture Ca…" at bounding box center [640, 287] width 1235 height 47
paste input "Drumcorps"
type input "Drumcorps"
click at [1117, 388] on button "Search" at bounding box center [1187, 411] width 141 height 47
drag, startPoint x: 378, startPoint y: 226, endPoint x: 201, endPoint y: 246, distance: 178.3
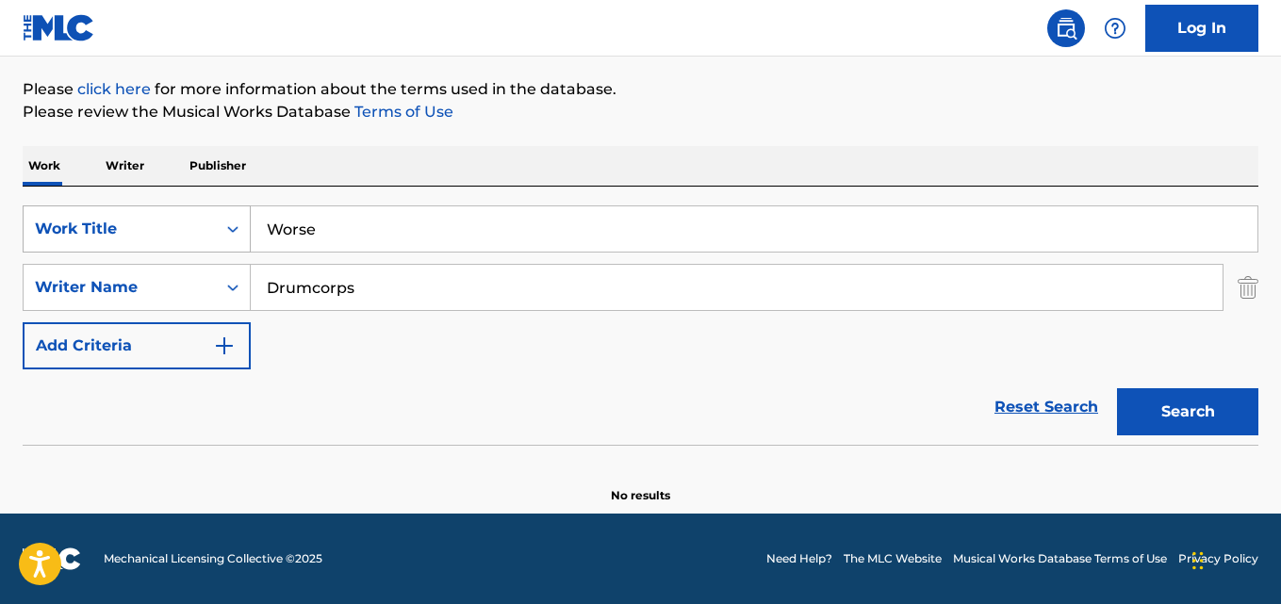
click at [201, 246] on div "SearchWithCriteria574e7f28-9d9f-4456-aaf3-669a577116a4 Work Title Worse" at bounding box center [640, 228] width 1235 height 47
paste input "Peace In The Valley"
type input "Peace In The Valley"
drag, startPoint x: 415, startPoint y: 285, endPoint x: 159, endPoint y: 297, distance: 255.7
click at [159, 297] on div "SearchWithCriteriaf7f96c09-68df-43fe-af24-1fb9968892f4 Writer Name Drumcorps" at bounding box center [640, 287] width 1235 height 47
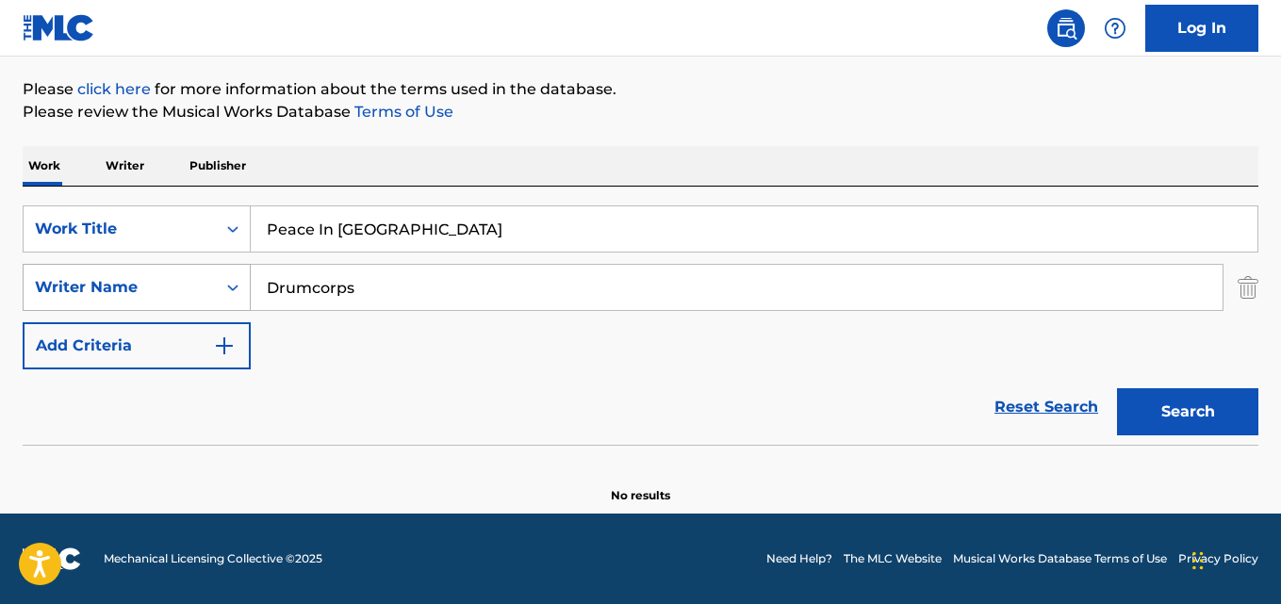
paste input "Shara McKee"
type input "Shara McKee"
click at [1117, 388] on button "Search" at bounding box center [1187, 411] width 141 height 47
click at [1009, 400] on link "Reset Search" at bounding box center [1046, 406] width 123 height 41
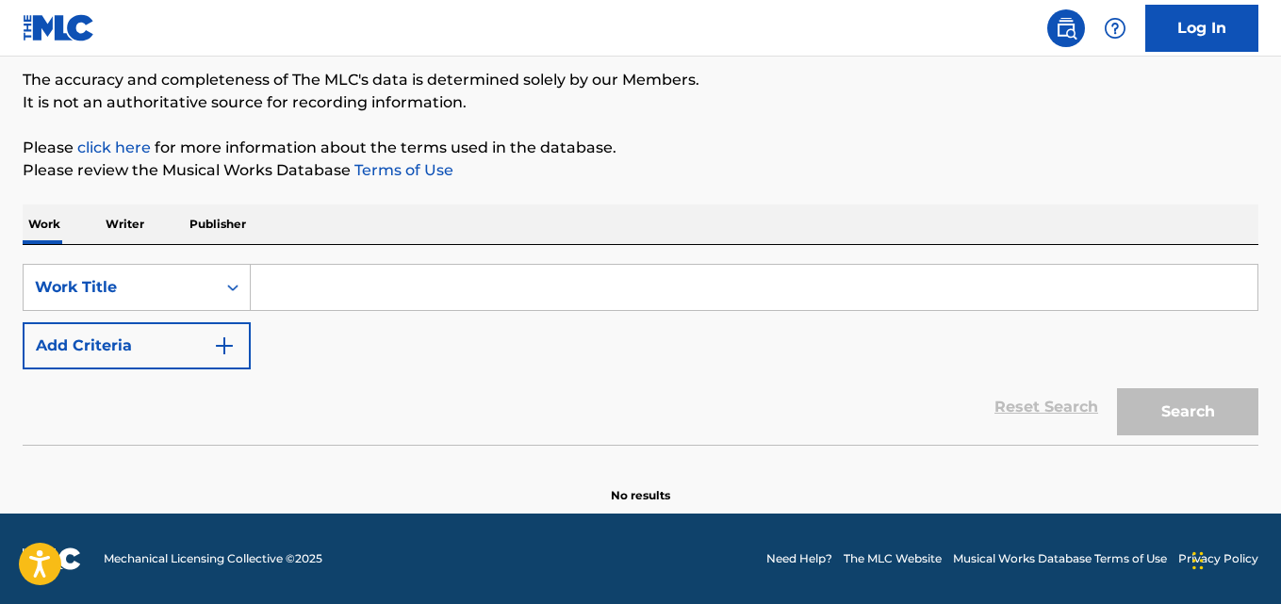
click at [574, 444] on div "Reset Search Search" at bounding box center [640, 406] width 1235 height 75
click at [538, 430] on div "Reset Search Search" at bounding box center [640, 406] width 1235 height 75
click at [528, 403] on div "Reset Search Search" at bounding box center [640, 406] width 1235 height 75
click at [601, 356] on div "SearchWithCriteria574e7f28-9d9f-4456-aaf3-669a577116a4 Work Title Add Criteria" at bounding box center [640, 317] width 1235 height 106
click at [547, 304] on input "Search Form" at bounding box center [754, 287] width 1006 height 45
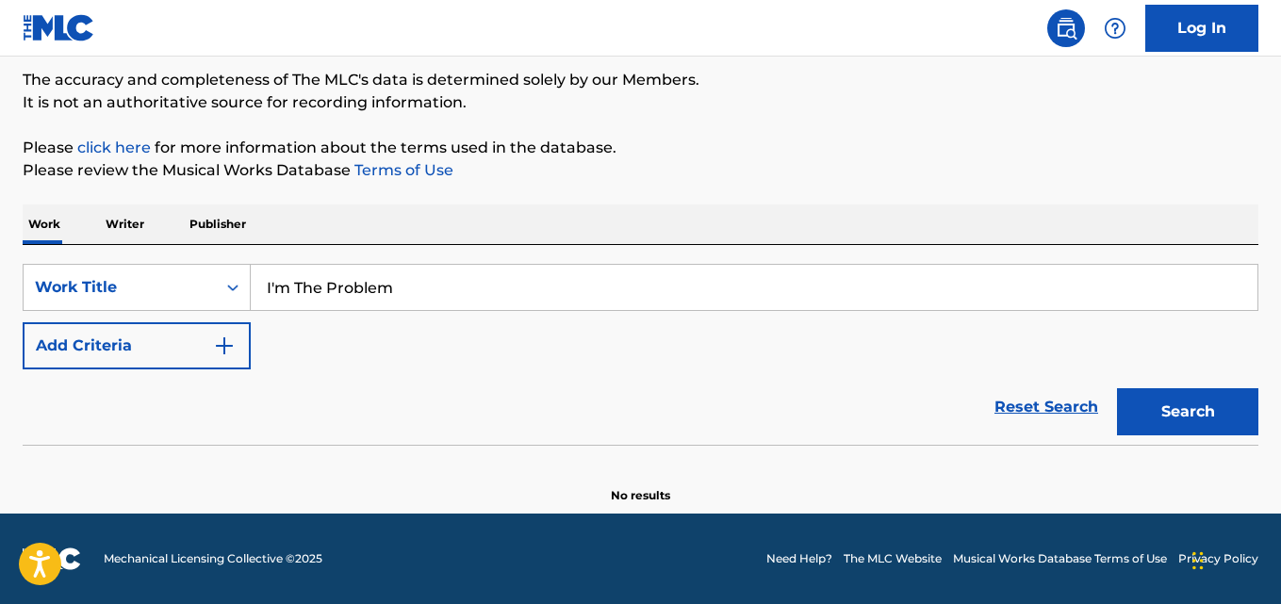
click at [1117, 388] on button "Search" at bounding box center [1187, 411] width 141 height 47
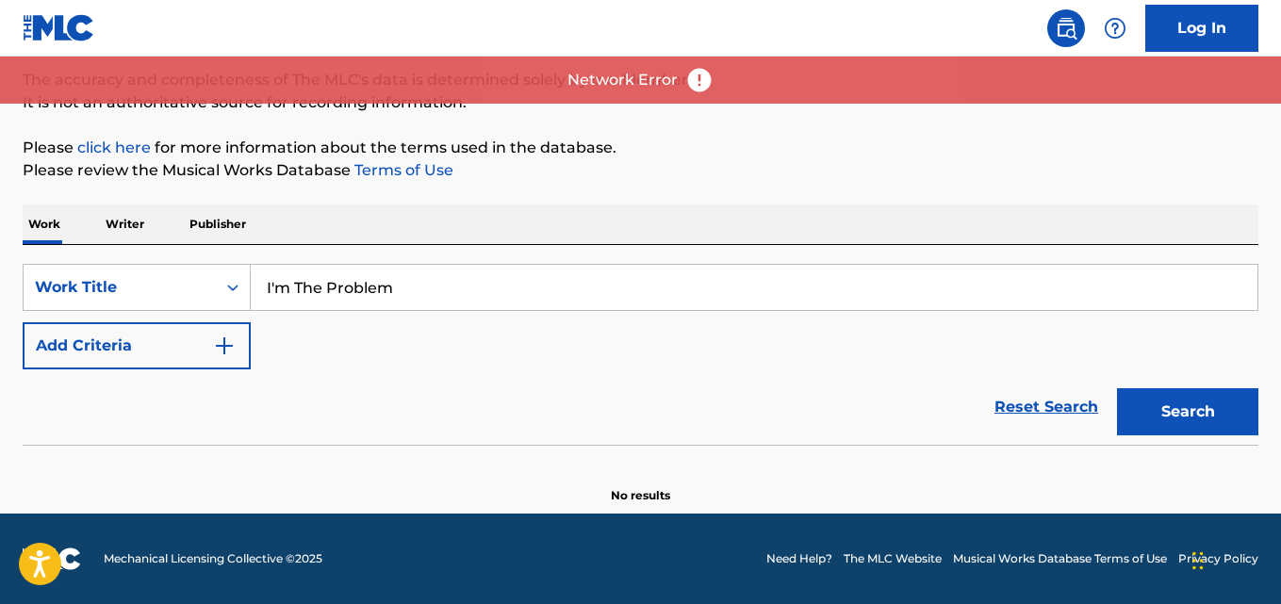
click at [730, 331] on div "SearchWithCriteria574e7f28-9d9f-4456-aaf3-669a577116a4 Work Title I'm The Probl…" at bounding box center [640, 317] width 1235 height 106
click at [660, 362] on div "SearchWithCriteria574e7f28-9d9f-4456-aaf3-669a577116a4 Work Title I'm The Probl…" at bounding box center [640, 317] width 1235 height 106
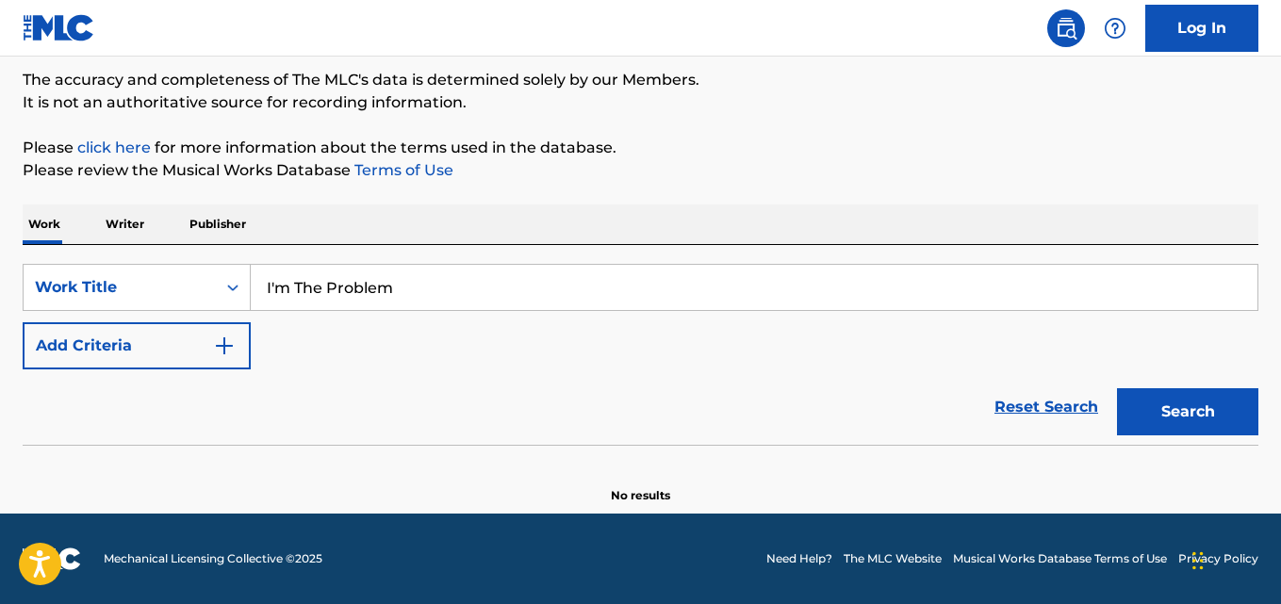
drag, startPoint x: 565, startPoint y: 320, endPoint x: 547, endPoint y: 359, distance: 43.0
click at [564, 322] on div "SearchWithCriteria574e7f28-9d9f-4456-aaf3-669a577116a4 Work Title I'm The Probl…" at bounding box center [640, 317] width 1235 height 106
click at [547, 359] on div "SearchWithCriteria574e7f28-9d9f-4456-aaf3-669a577116a4 Work Title I'm The Probl…" at bounding box center [640, 317] width 1235 height 106
click at [547, 443] on div "Reset Search Search" at bounding box center [640, 406] width 1235 height 75
click at [536, 397] on div "Reset Search Search" at bounding box center [640, 406] width 1235 height 75
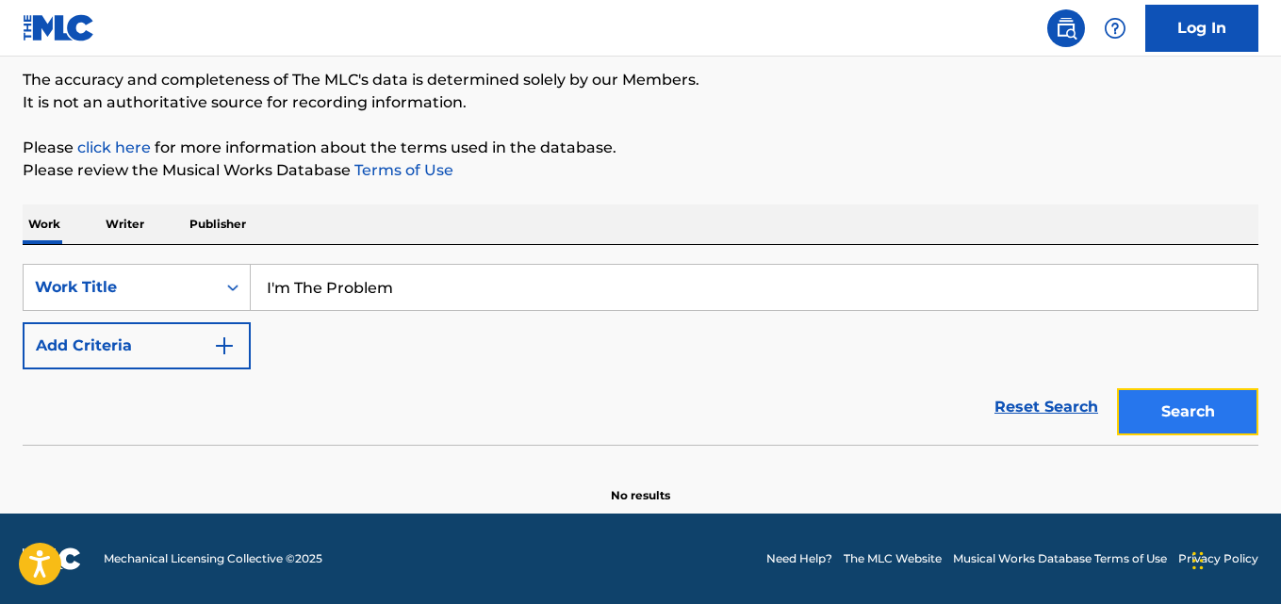
click at [1190, 415] on button "Search" at bounding box center [1187, 411] width 141 height 47
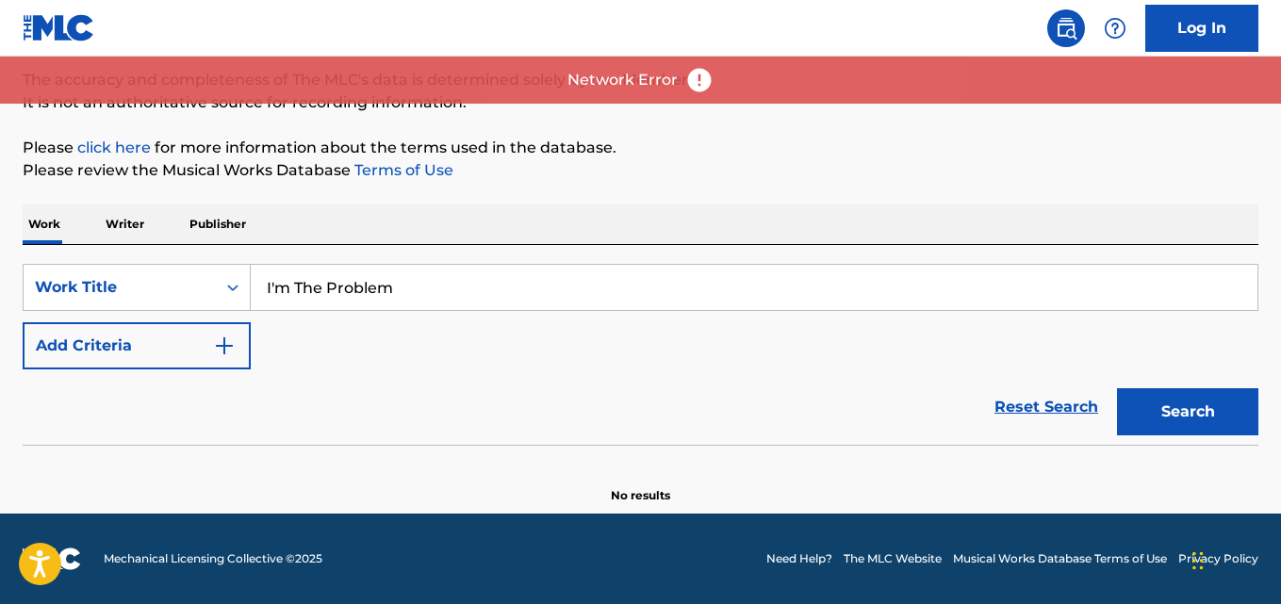
click at [662, 341] on div "SearchWithCriteria574e7f28-9d9f-4456-aaf3-669a577116a4 Work Title I'm The Probl…" at bounding box center [640, 317] width 1235 height 106
click at [633, 369] on div "Reset Search Search" at bounding box center [640, 406] width 1235 height 75
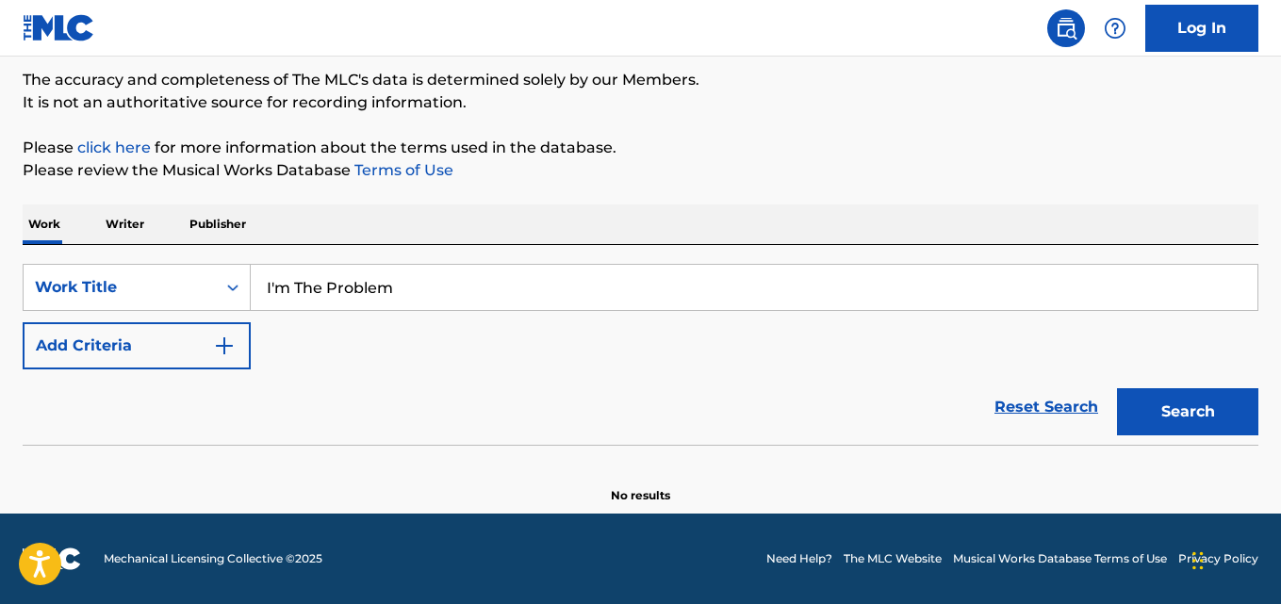
click at [601, 392] on div "Reset Search Search" at bounding box center [640, 406] width 1235 height 75
click at [597, 371] on div "Reset Search Search" at bounding box center [640, 406] width 1235 height 75
click at [597, 366] on div "SearchWithCriteria574e7f28-9d9f-4456-aaf3-669a577116a4 Work Title I'm The Probl…" at bounding box center [640, 317] width 1235 height 106
click at [591, 339] on div "SearchWithCriteria574e7f28-9d9f-4456-aaf3-669a577116a4 Work Title I'm The Probl…" at bounding box center [640, 317] width 1235 height 106
click at [562, 410] on div "Reset Search Search" at bounding box center [640, 406] width 1235 height 75
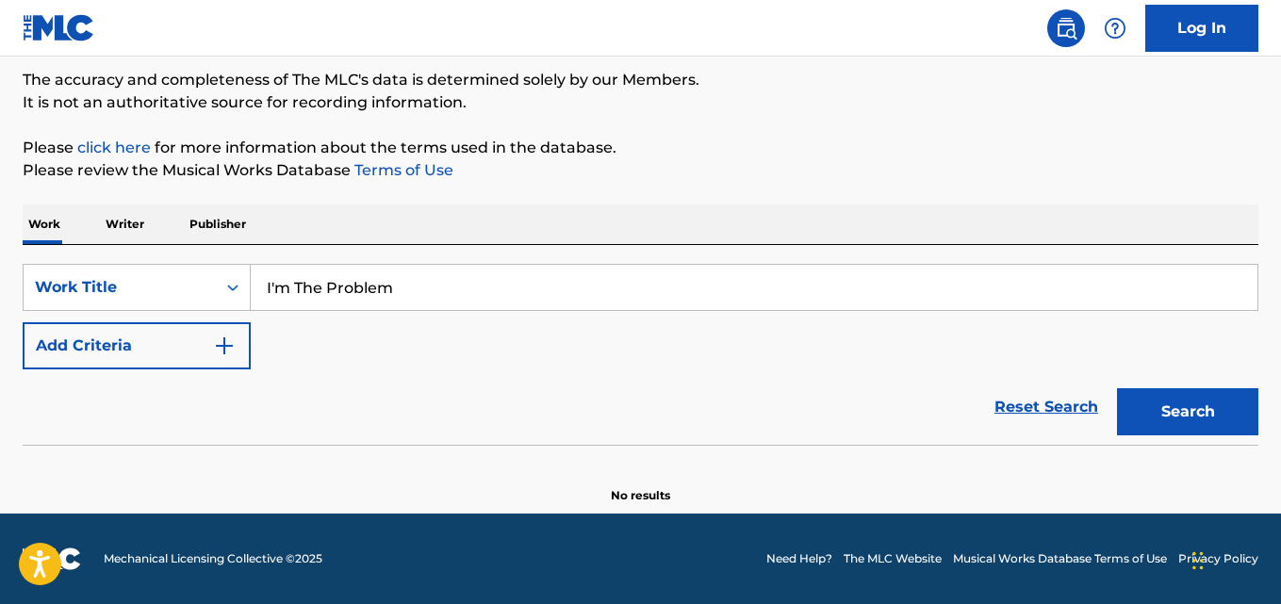
click at [598, 364] on div "SearchWithCriteria574e7f28-9d9f-4456-aaf3-669a577116a4 Work Title I'm The Probl…" at bounding box center [640, 317] width 1235 height 106
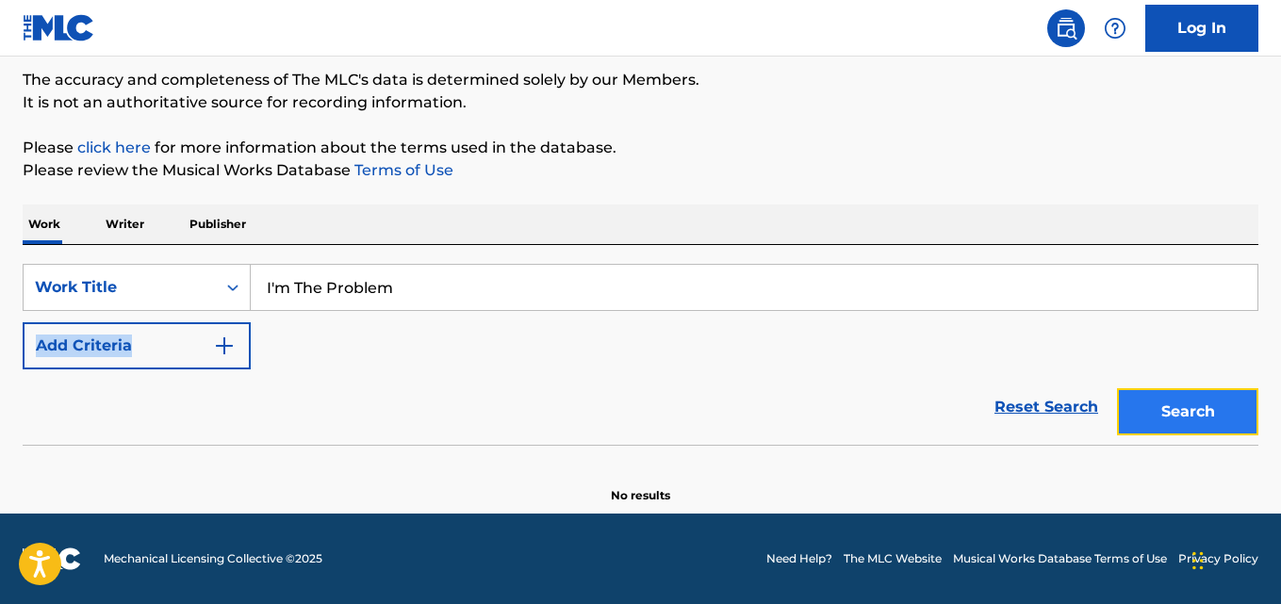
click at [1176, 391] on button "Search" at bounding box center [1187, 411] width 141 height 47
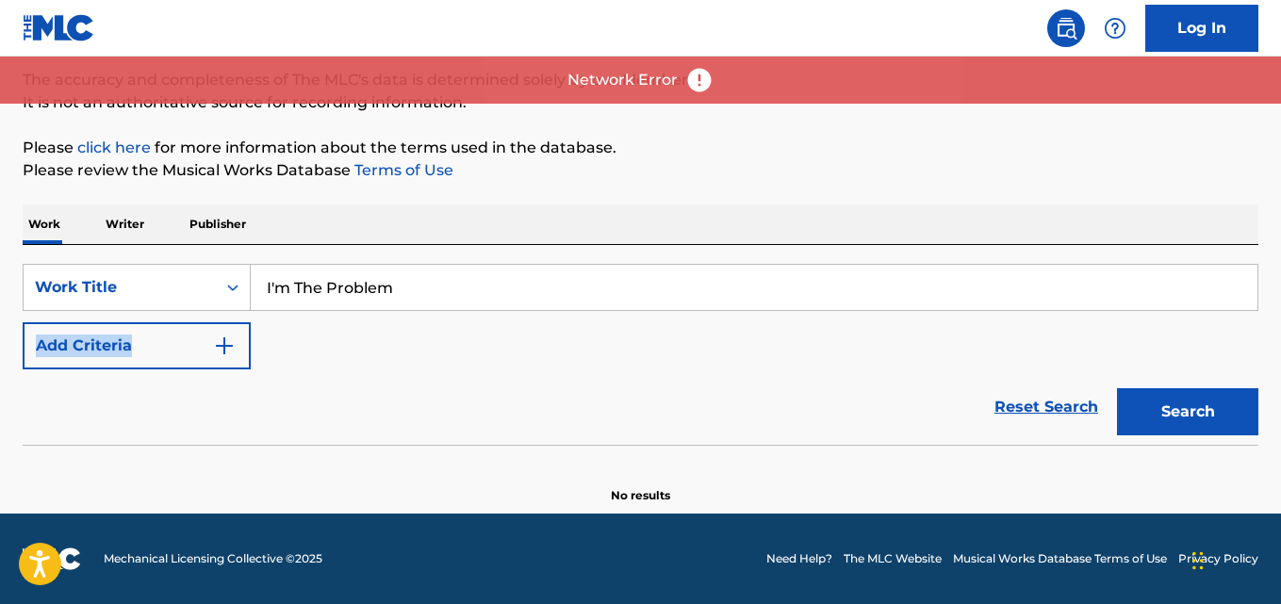
click at [830, 343] on div "SearchWithCriteria574e7f28-9d9f-4456-aaf3-669a577116a4 Work Title I'm The Probl…" at bounding box center [640, 317] width 1235 height 106
click at [824, 358] on div "SearchWithCriteria574e7f28-9d9f-4456-aaf3-669a577116a4 Work Title I'm The Probl…" at bounding box center [640, 317] width 1235 height 106
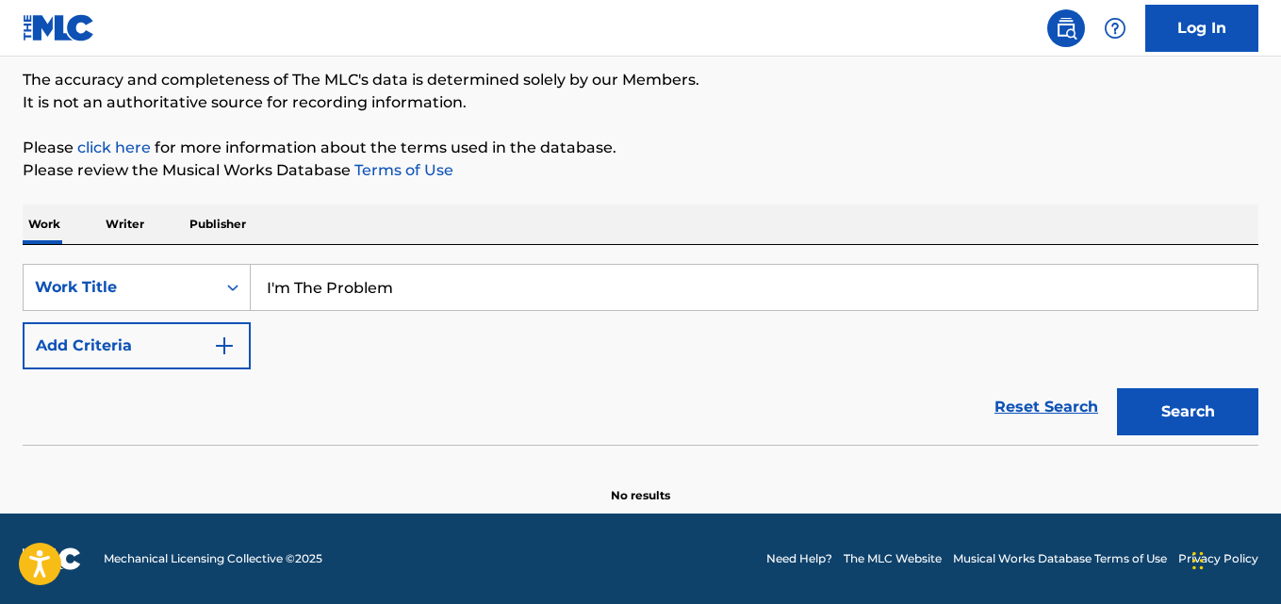
click at [912, 420] on div "Reset Search Search" at bounding box center [640, 406] width 1235 height 75
click at [900, 387] on div "Reset Search Search" at bounding box center [640, 406] width 1235 height 75
click at [895, 370] on div "Reset Search Search" at bounding box center [640, 406] width 1235 height 75
click at [541, 423] on div "Reset Search Search" at bounding box center [640, 406] width 1235 height 75
click at [1166, 414] on button "Search" at bounding box center [1187, 411] width 141 height 47
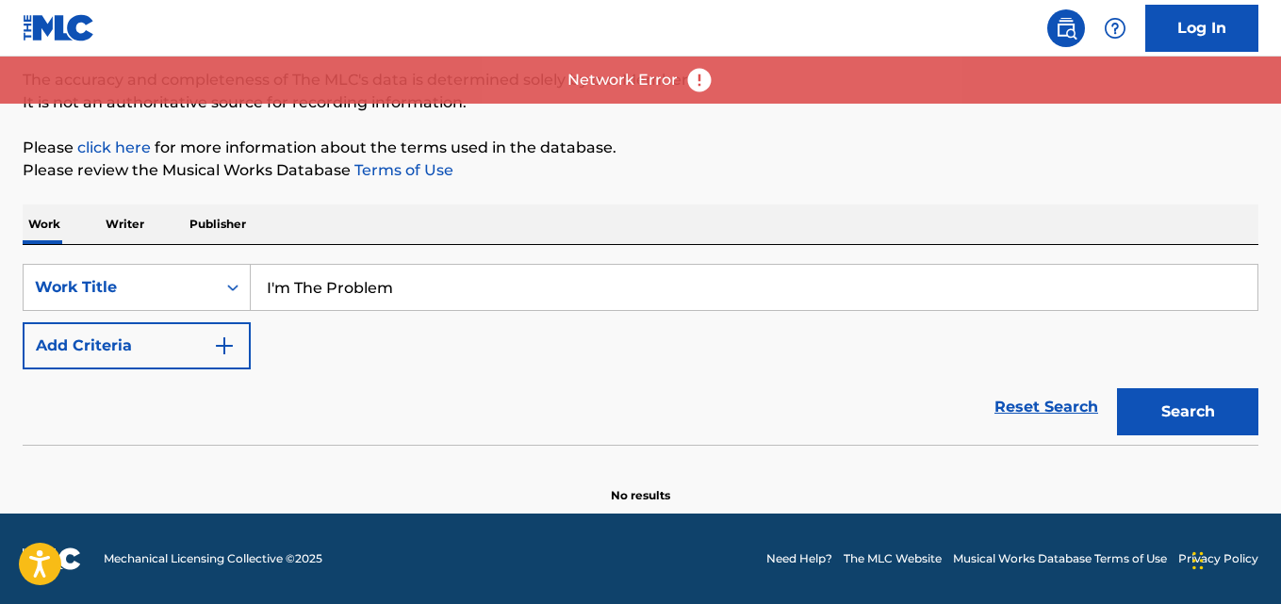
click at [771, 394] on div "Reset Search Search" at bounding box center [640, 406] width 1235 height 75
click at [633, 436] on div "Reset Search Search" at bounding box center [640, 406] width 1235 height 75
click at [696, 372] on div "Reset Search Search" at bounding box center [640, 406] width 1235 height 75
click at [694, 345] on div "SearchWithCriteria574e7f28-9d9f-4456-aaf3-669a577116a4 Work Title I'm The Probl…" at bounding box center [640, 317] width 1235 height 106
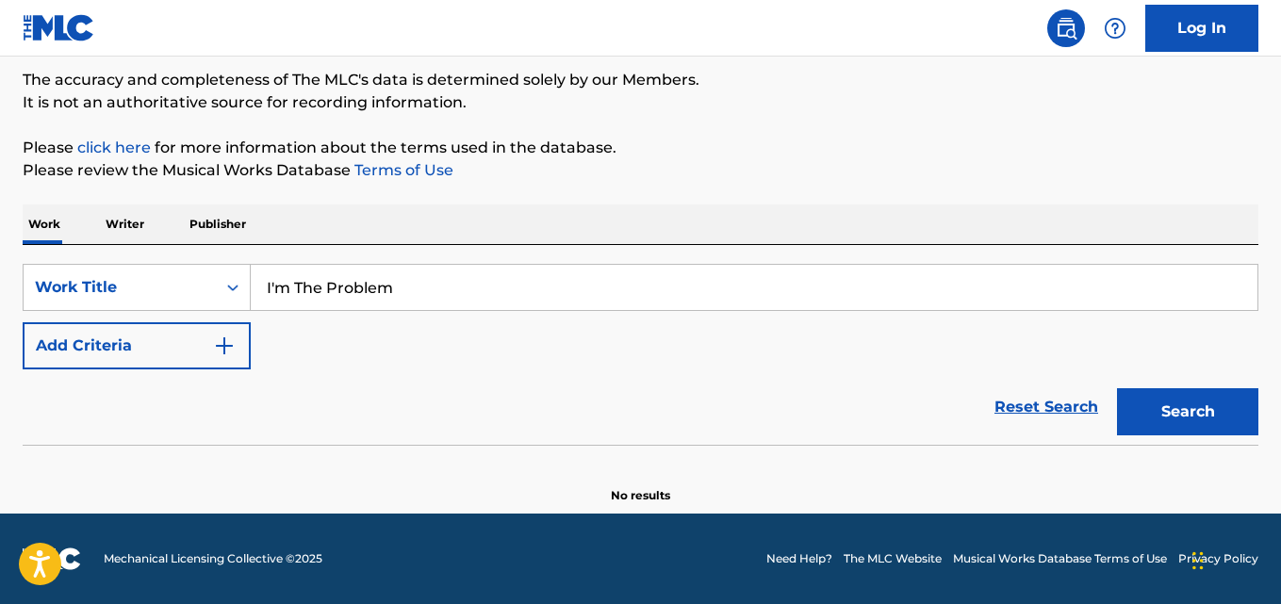
click at [688, 332] on div "SearchWithCriteria574e7f28-9d9f-4456-aaf3-669a577116a4 Work Title I'm The Probl…" at bounding box center [640, 317] width 1235 height 106
click at [646, 410] on div "Reset Search Search" at bounding box center [640, 406] width 1235 height 75
click at [646, 408] on div "Reset Search Search" at bounding box center [640, 406] width 1235 height 75
click at [793, 420] on div "Reset Search Search" at bounding box center [640, 406] width 1235 height 75
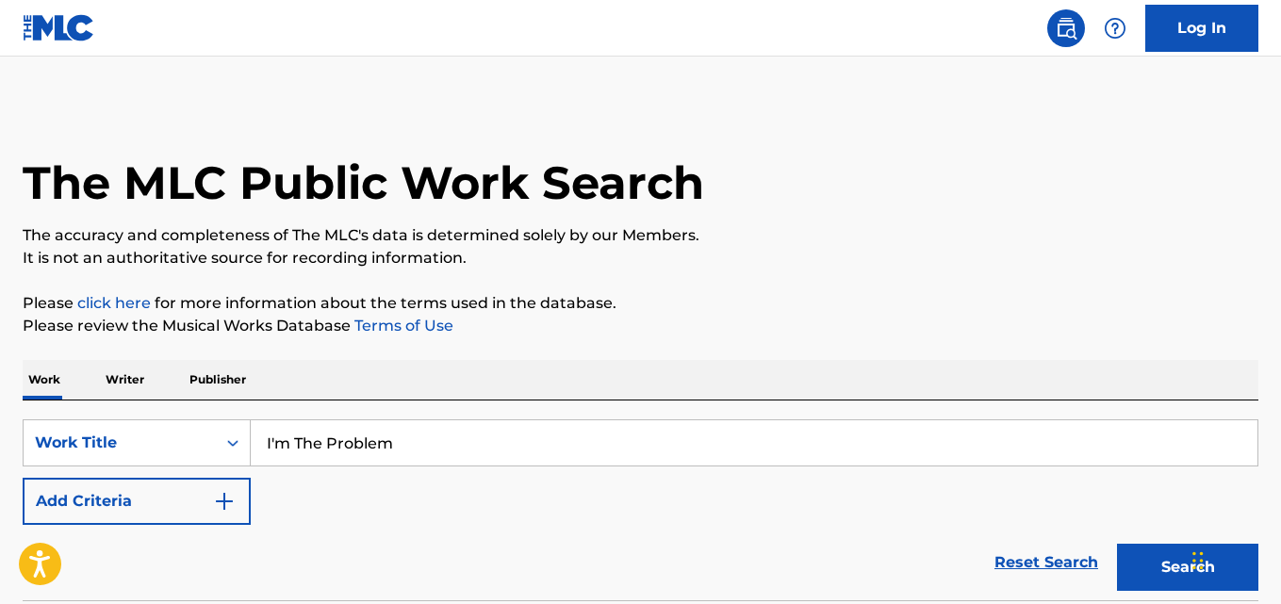
scroll to position [13, 0]
click at [705, 325] on p "Please review the Musical Works Database Terms of Use" at bounding box center [640, 326] width 1235 height 23
click at [706, 276] on div "The MLC Public Work Search The accuracy and completeness of The MLC's data is d…" at bounding box center [640, 382] width 1281 height 556
click at [726, 267] on p "It is not an authoritative source for recording information." at bounding box center [640, 258] width 1235 height 23
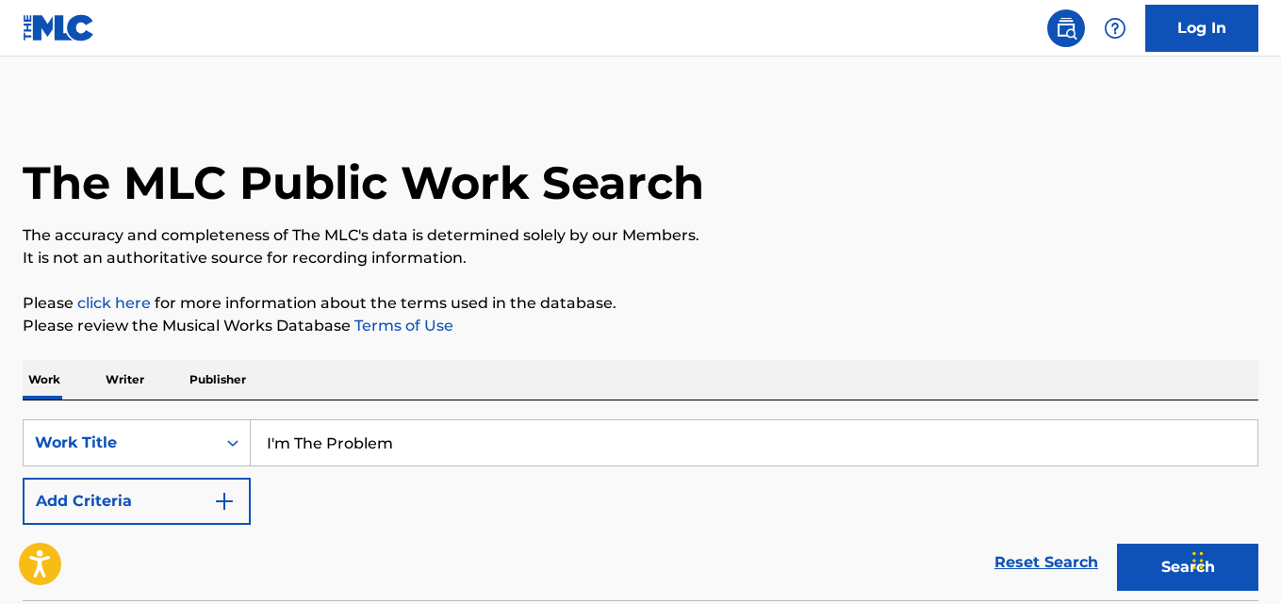
click at [726, 267] on p "It is not an authoritative source for recording information." at bounding box center [640, 258] width 1235 height 23
click at [630, 338] on div "The MLC Public Work Search The accuracy and completeness of The MLC's data is d…" at bounding box center [640, 382] width 1281 height 556
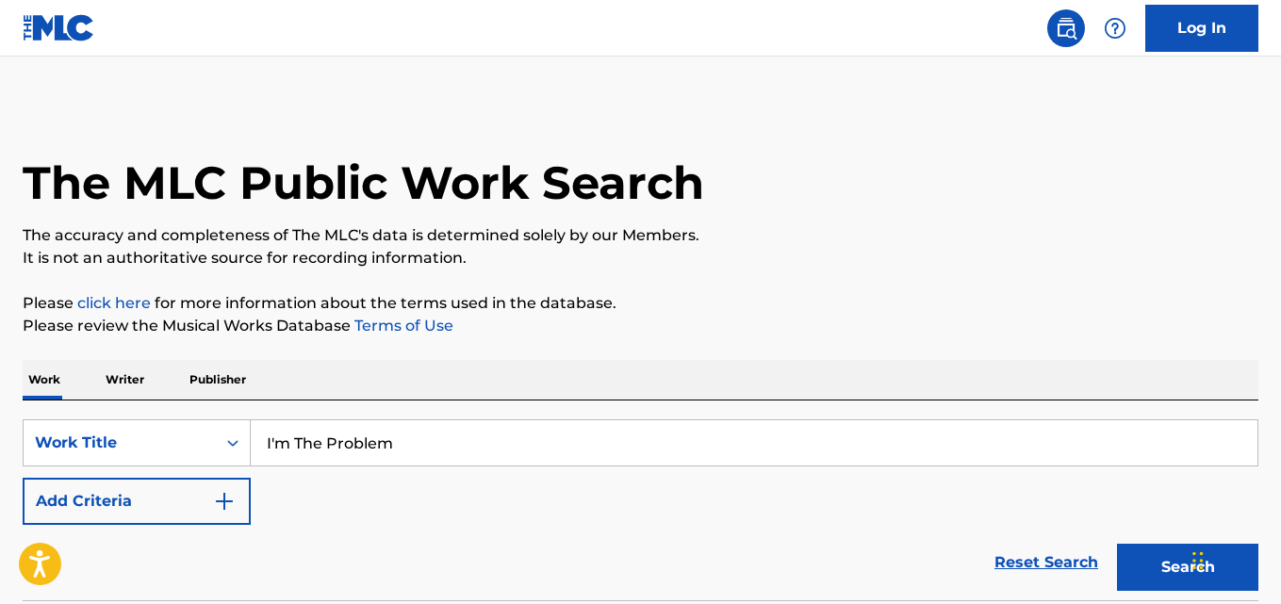
click at [630, 336] on p "Please review the Musical Works Database Terms of Use" at bounding box center [640, 326] width 1235 height 23
drag, startPoint x: 329, startPoint y: 447, endPoint x: 194, endPoint y: 446, distance: 134.8
click at [194, 446] on div "SearchWithCriteria574e7f28-9d9f-4456-aaf3-669a577116a4 Work Title I'm The Probl…" at bounding box center [640, 442] width 1235 height 47
type input "Problem"
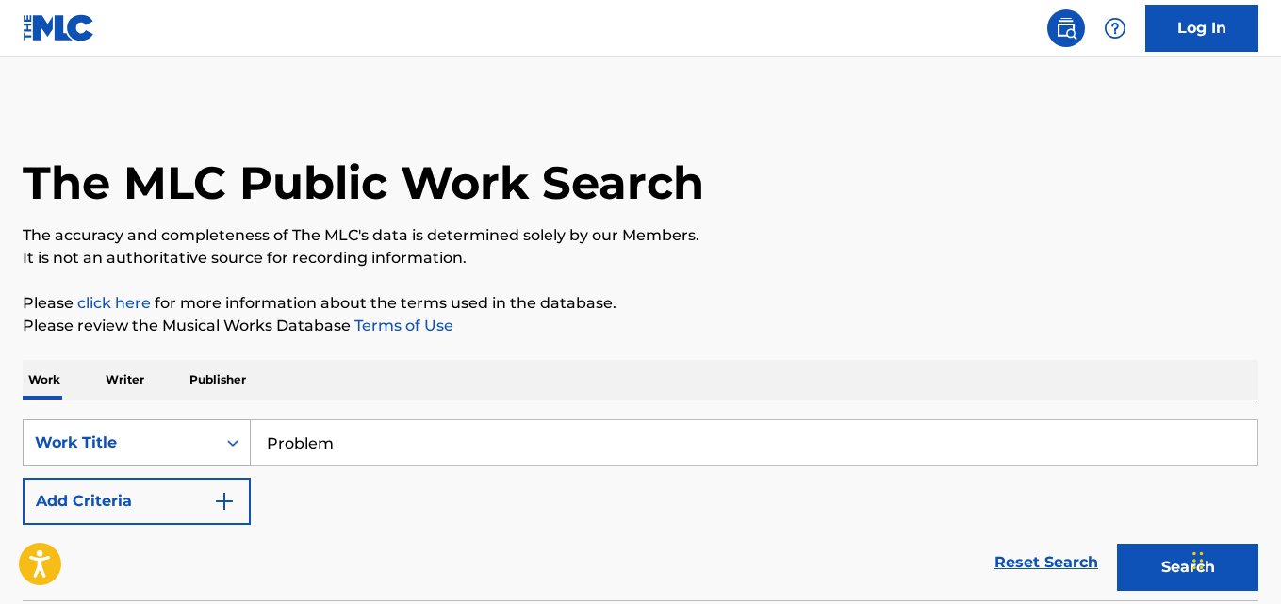
click at [1117, 544] on button "Search" at bounding box center [1187, 567] width 141 height 47
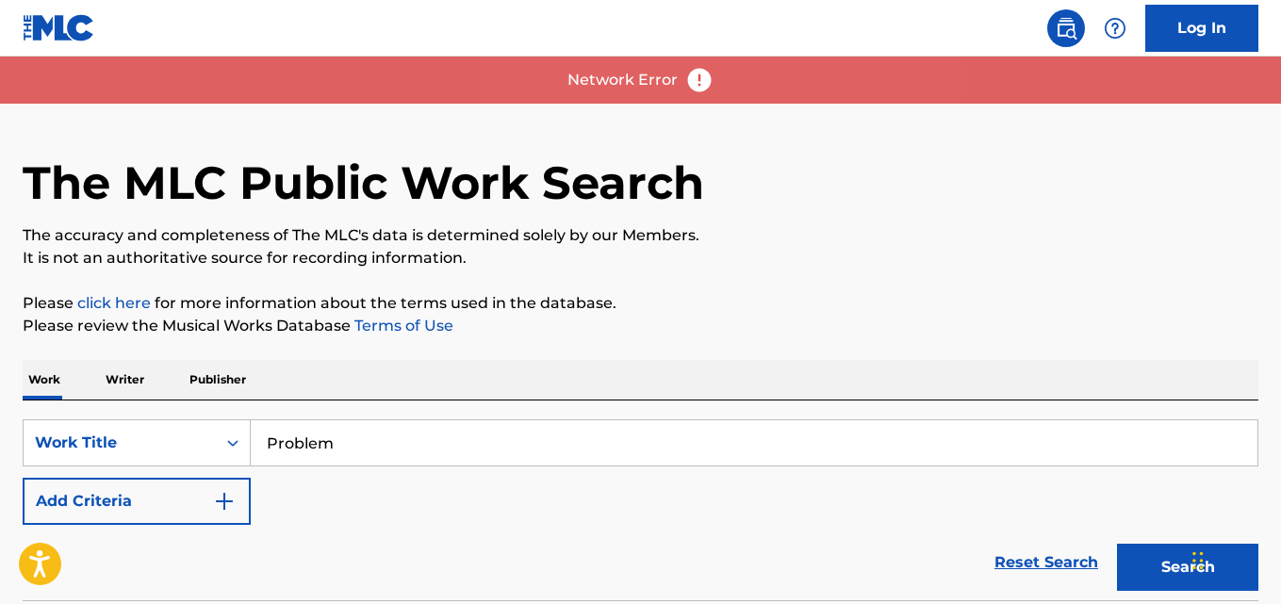
click at [814, 319] on p "Please review the Musical Works Database Terms of Use" at bounding box center [640, 326] width 1235 height 23
click at [813, 281] on div "The MLC Public Work Search The accuracy and completeness of The MLC's data is d…" at bounding box center [640, 382] width 1281 height 556
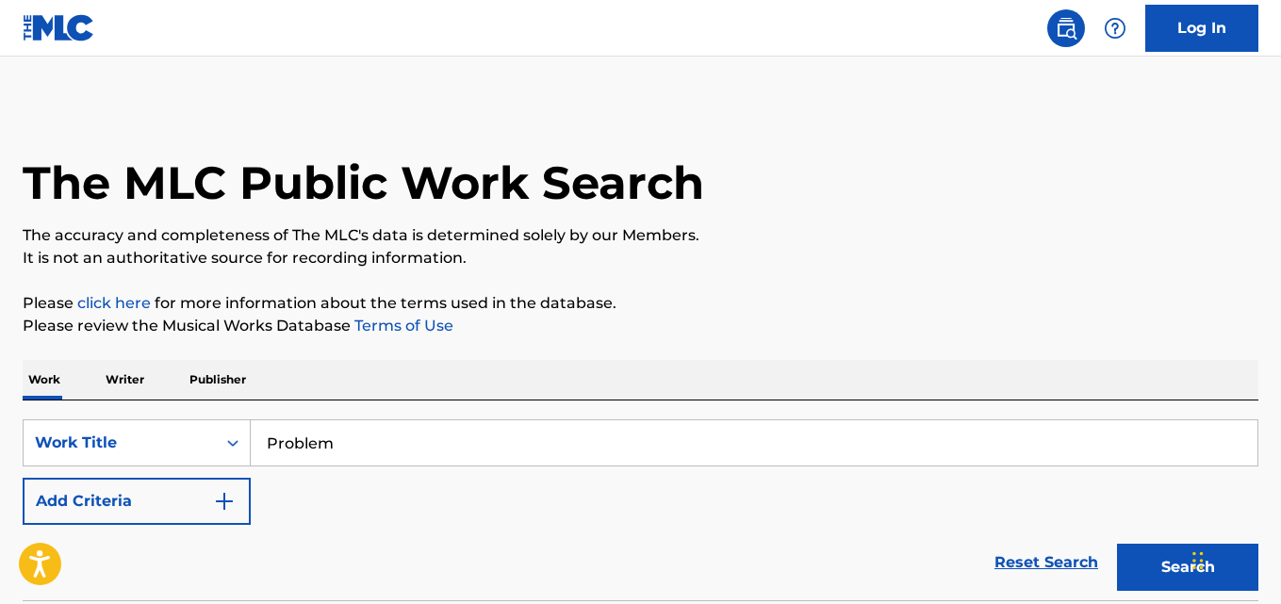
click at [628, 521] on div "SearchWithCriteria574e7f28-9d9f-4456-aaf3-669a577116a4 Work Title Problem Add C…" at bounding box center [640, 472] width 1235 height 106
click at [624, 521] on div "SearchWithCriteria574e7f28-9d9f-4456-aaf3-669a577116a4 Work Title Problem Add C…" at bounding box center [640, 472] width 1235 height 106
click at [524, 527] on div "Reset Search Search" at bounding box center [640, 562] width 1235 height 75
click at [516, 485] on div "SearchWithCriteria574e7f28-9d9f-4456-aaf3-669a577116a4 Work Title Problem Add C…" at bounding box center [640, 472] width 1235 height 106
click at [512, 498] on div "SearchWithCriteria574e7f28-9d9f-4456-aaf3-669a577116a4 Work Title Problem Add C…" at bounding box center [640, 472] width 1235 height 106
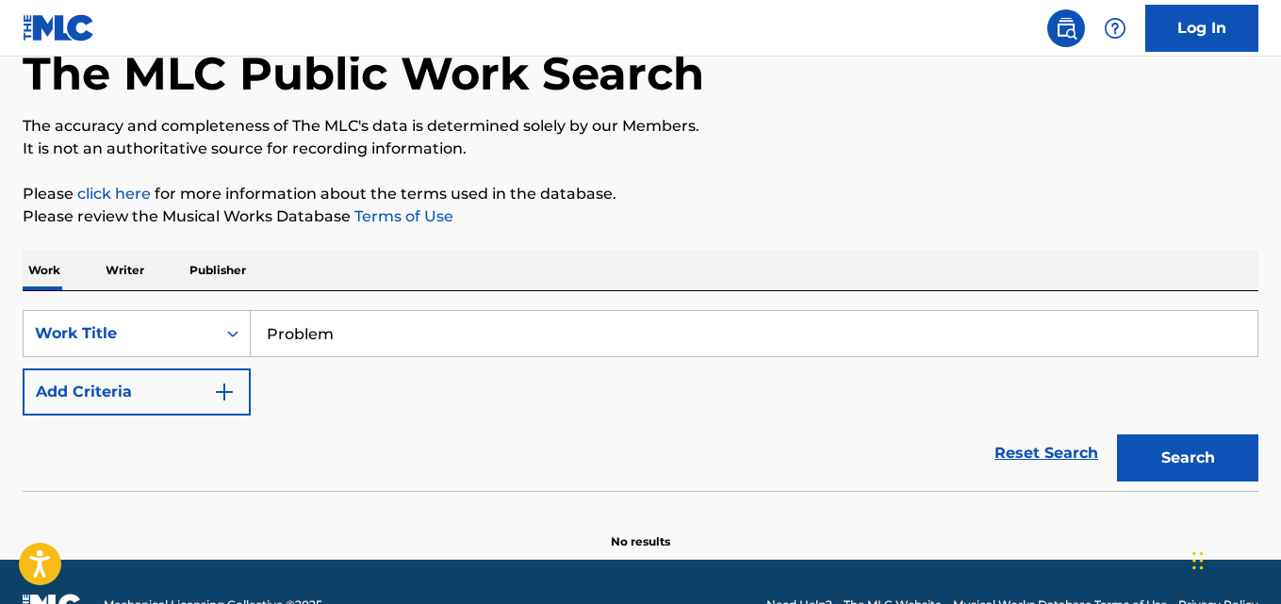
scroll to position [155, 0]
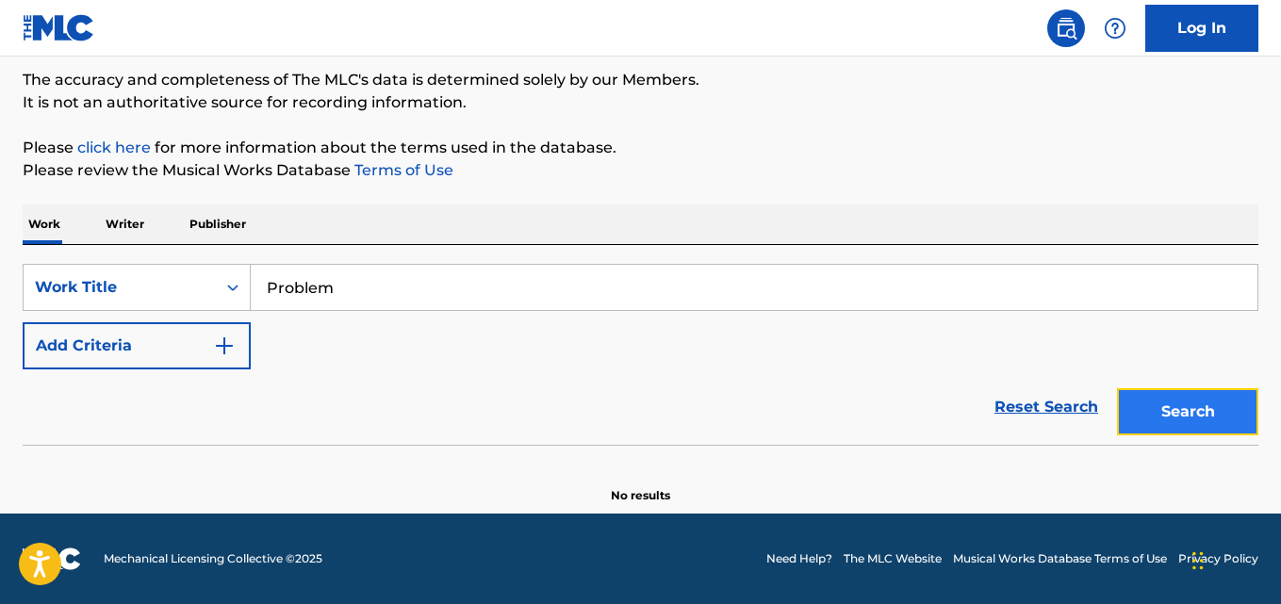
click at [1172, 417] on button "Search" at bounding box center [1187, 411] width 141 height 47
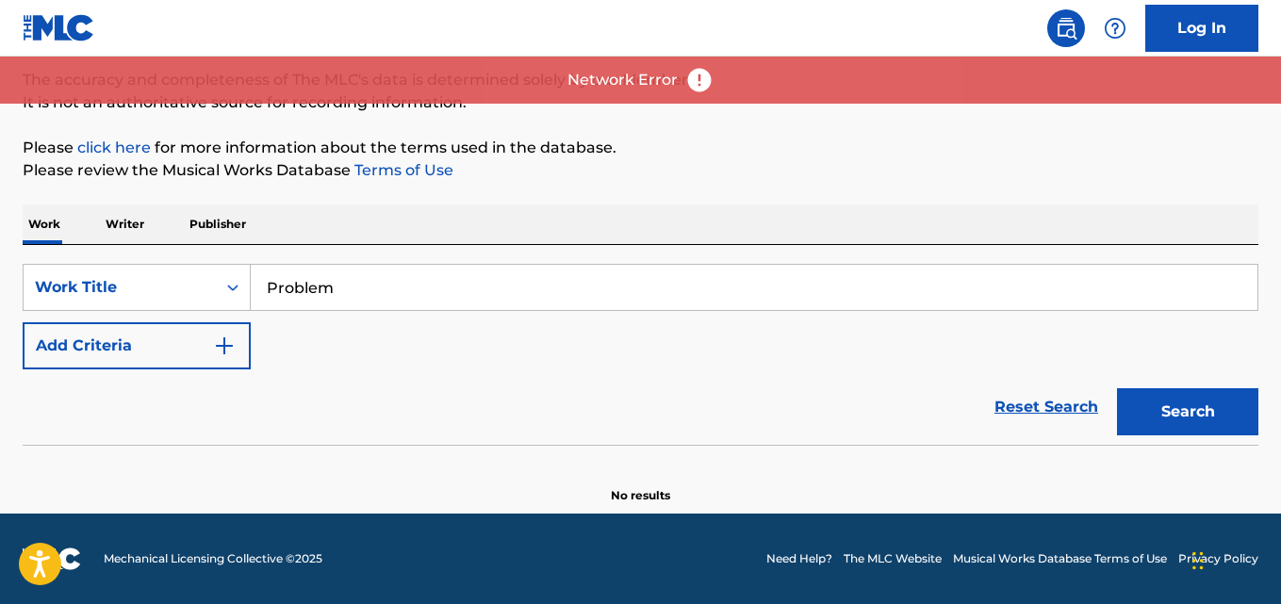
click at [802, 379] on div "Reset Search Search" at bounding box center [640, 406] width 1235 height 75
click at [1005, 189] on div "The MLC Public Work Search The accuracy and completeness of The MLC's data is d…" at bounding box center [640, 226] width 1281 height 556
click at [683, 155] on p "Please click here for more information about the terms used in the database." at bounding box center [640, 148] width 1235 height 23
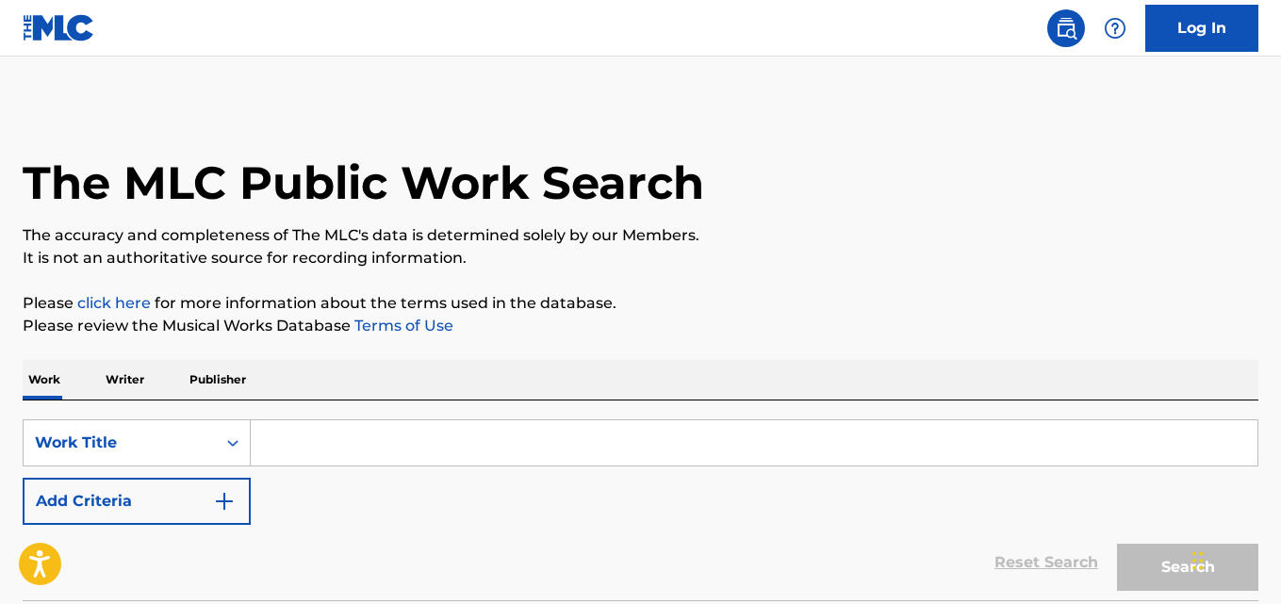
click at [531, 422] on input "Search Form" at bounding box center [754, 442] width 1006 height 45
paste input "All You Need Is Love"
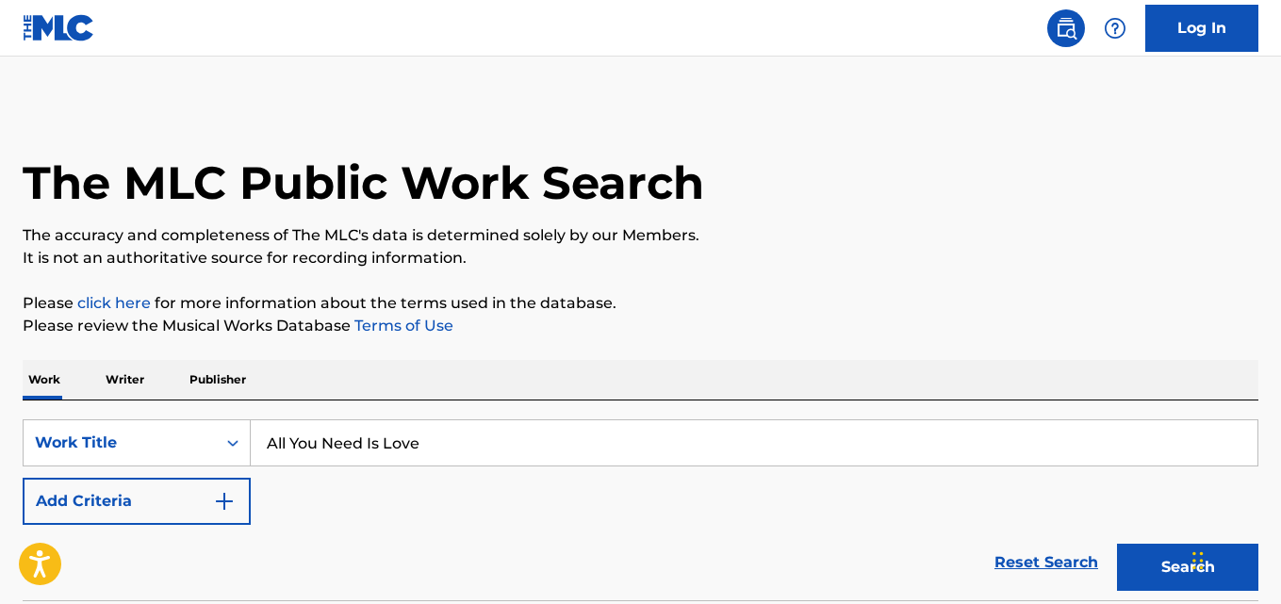
type input "All You Need Is Love"
click at [1117, 544] on button "Search" at bounding box center [1187, 567] width 141 height 47
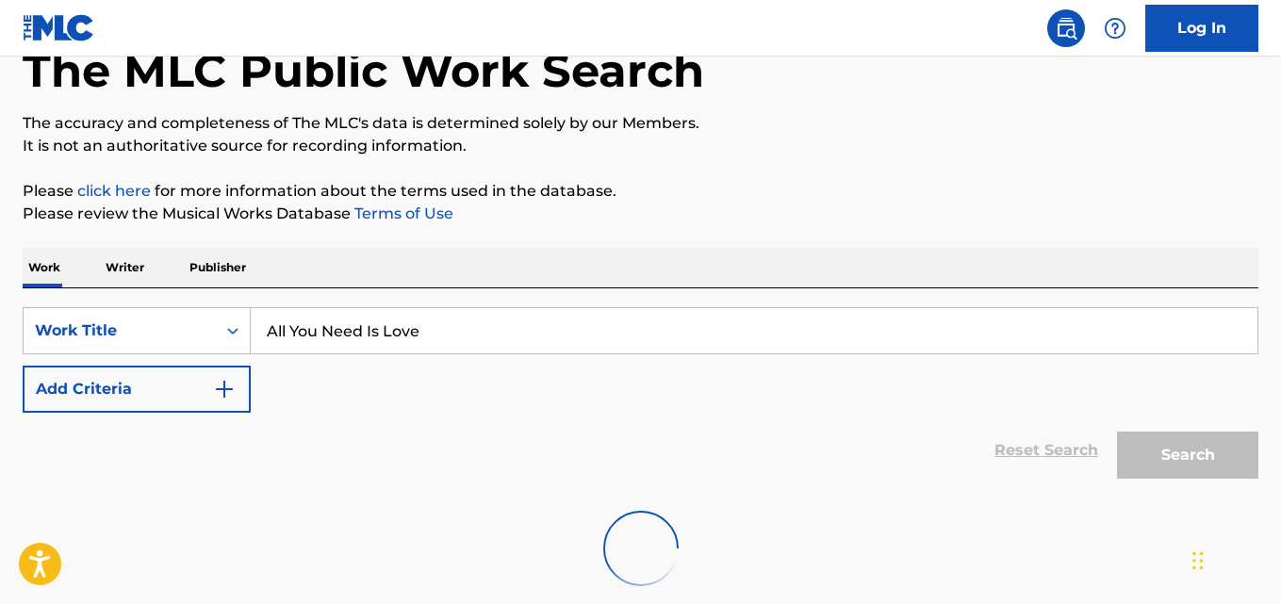
scroll to position [157, 0]
